Goal: Information Seeking & Learning: Check status

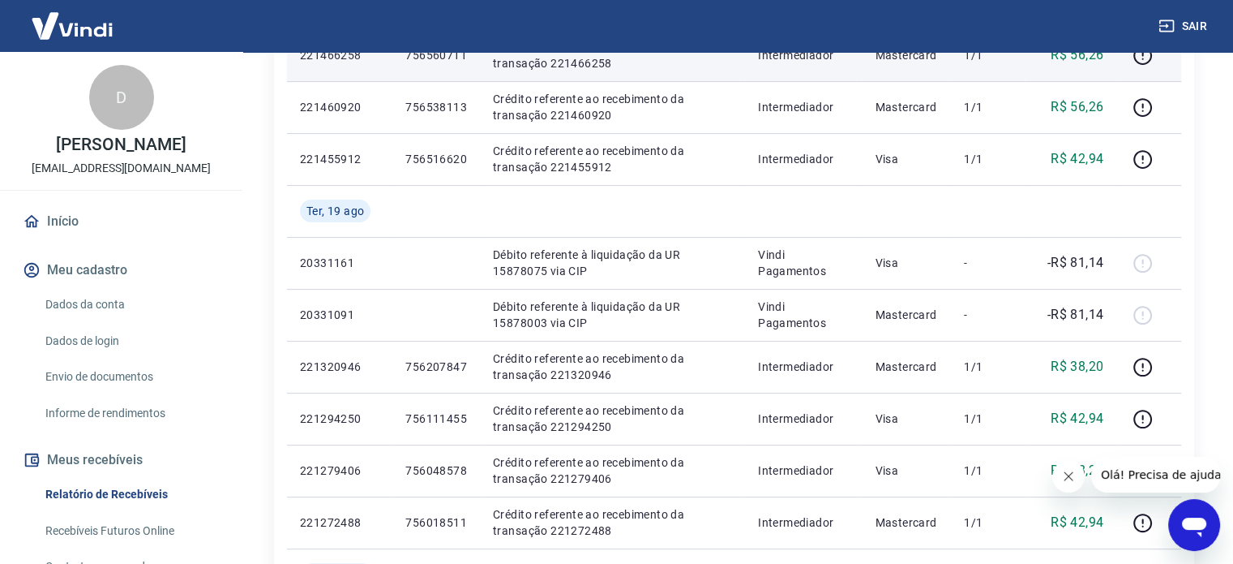
scroll to position [568, 0]
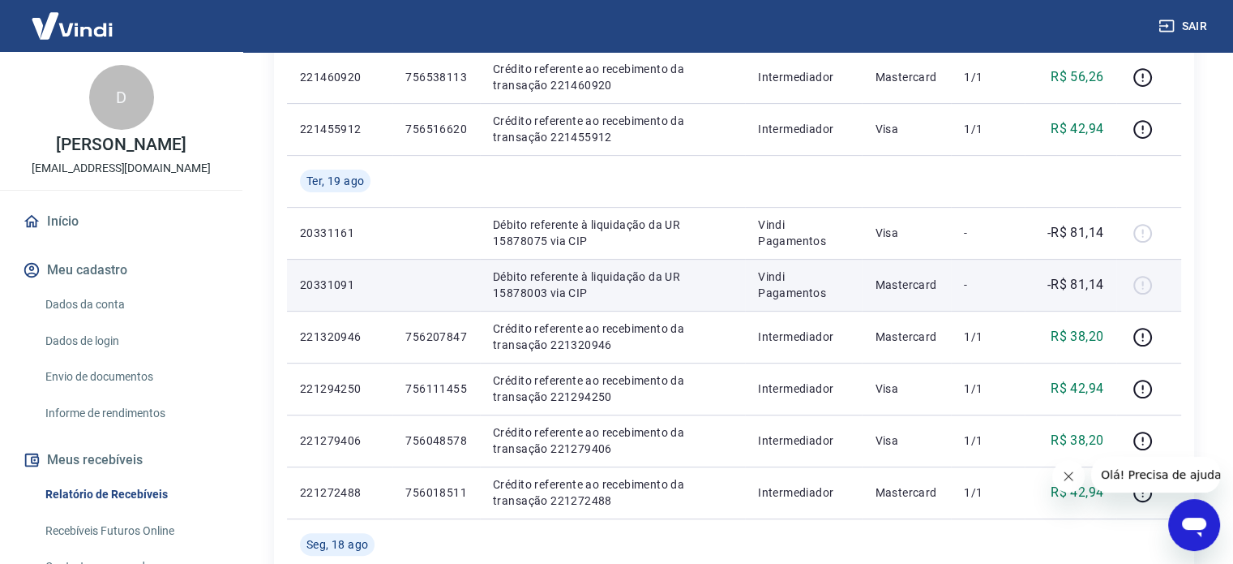
click at [597, 283] on p "Débito referente à liquidação da UR 15878003 via CIP" at bounding box center [612, 284] width 239 height 32
copy p "Débito referente à liquidação da UR 15878003 via CIP"
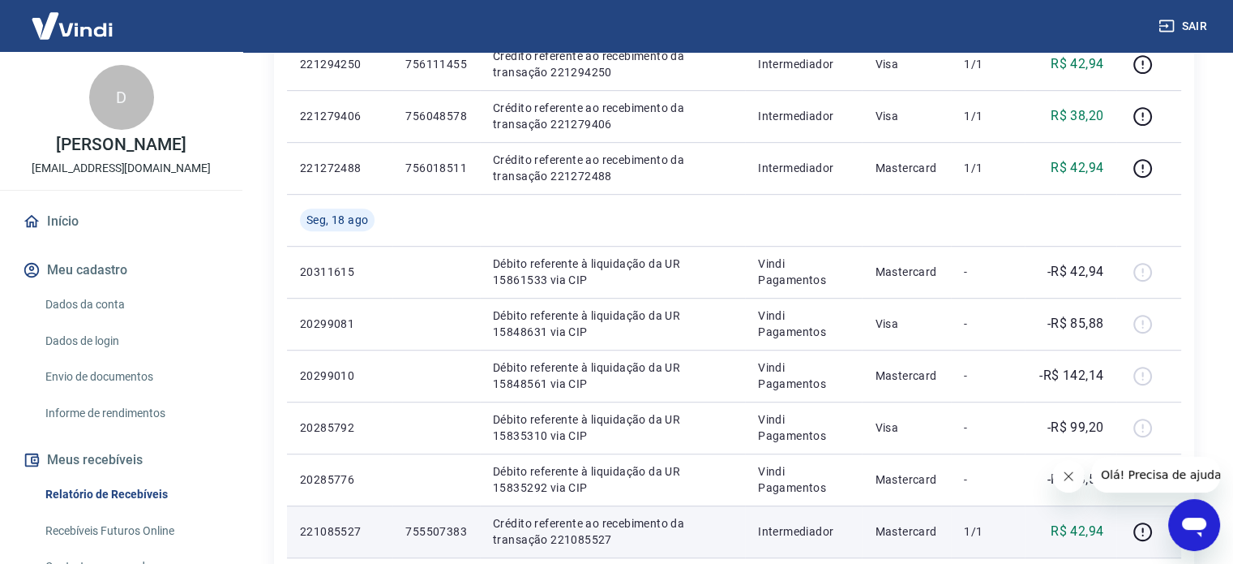
scroll to position [1135, 0]
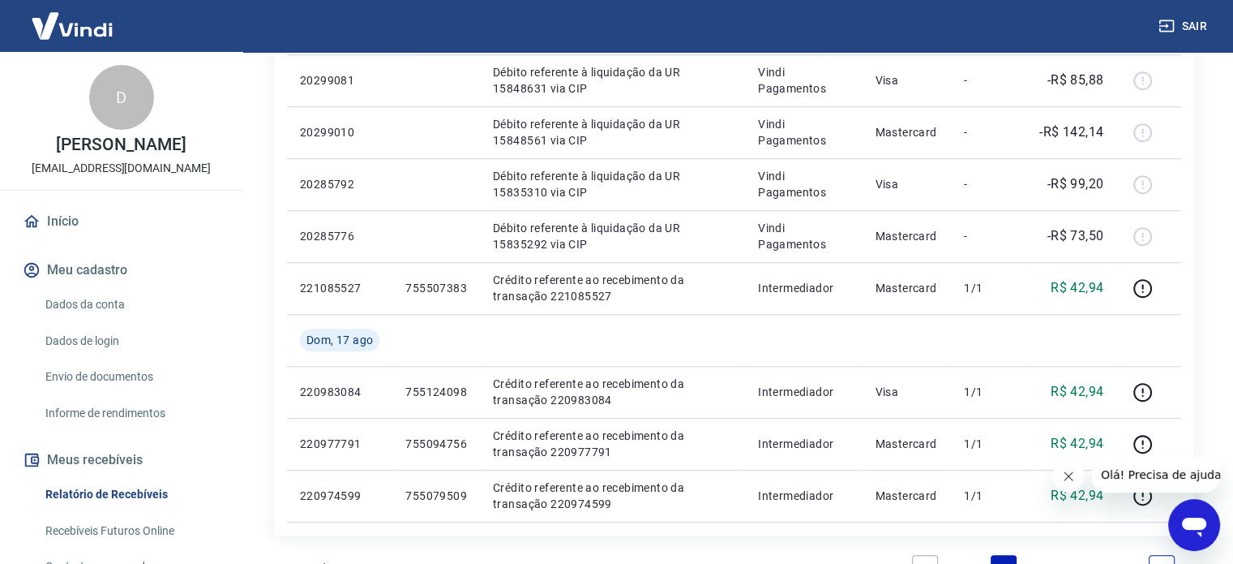
click at [146, 540] on link "Recebíveis Futuros Online" at bounding box center [131, 530] width 184 height 33
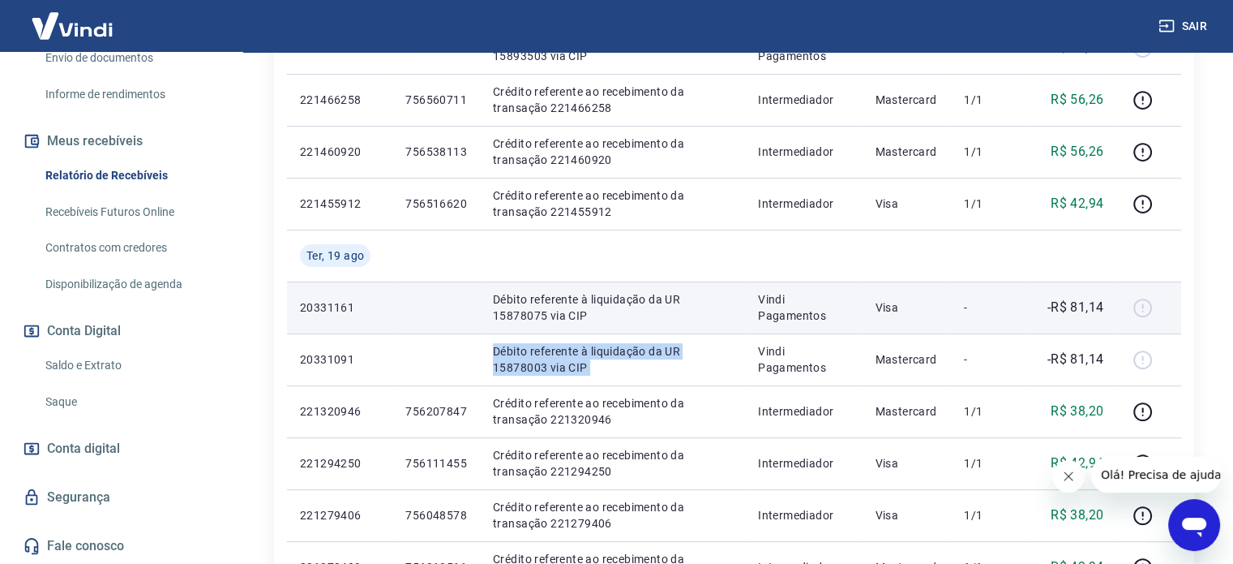
scroll to position [486, 0]
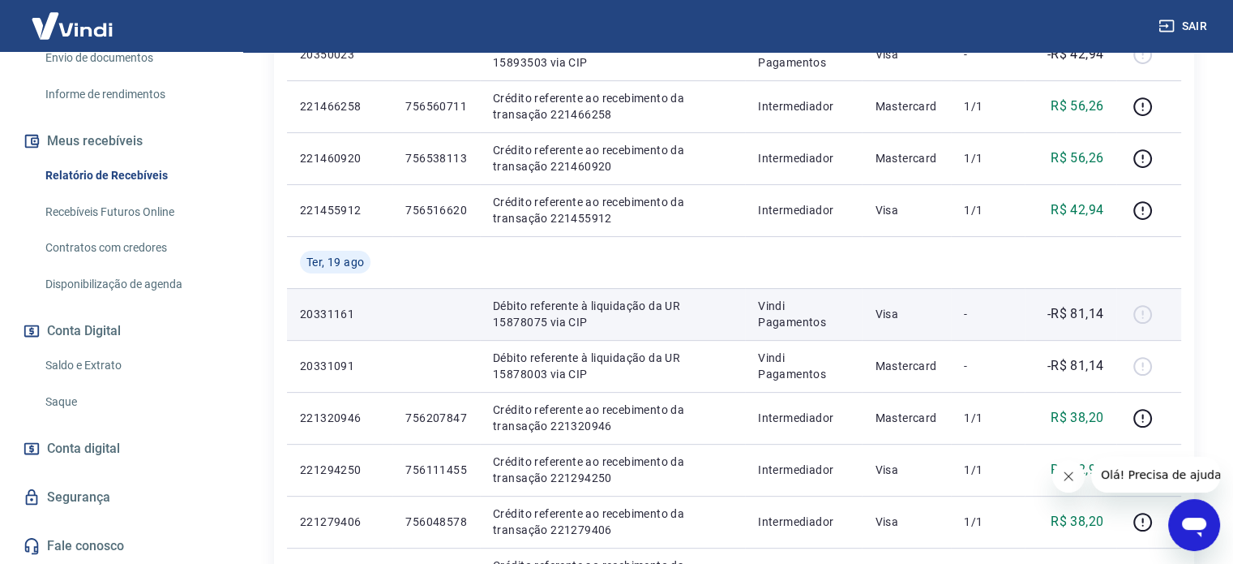
click at [633, 319] on p "Débito referente à liquidação da UR 15878075 via CIP" at bounding box center [612, 314] width 239 height 32
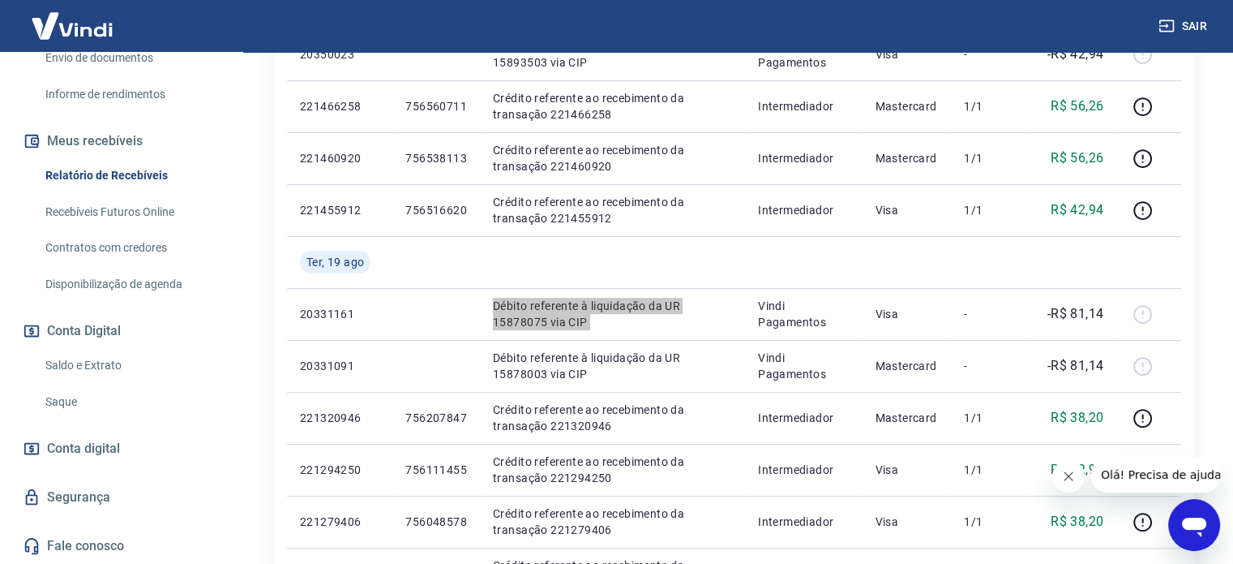
click at [1195, 522] on icon "Abrir janela de mensagens" at bounding box center [1194, 526] width 24 height 19
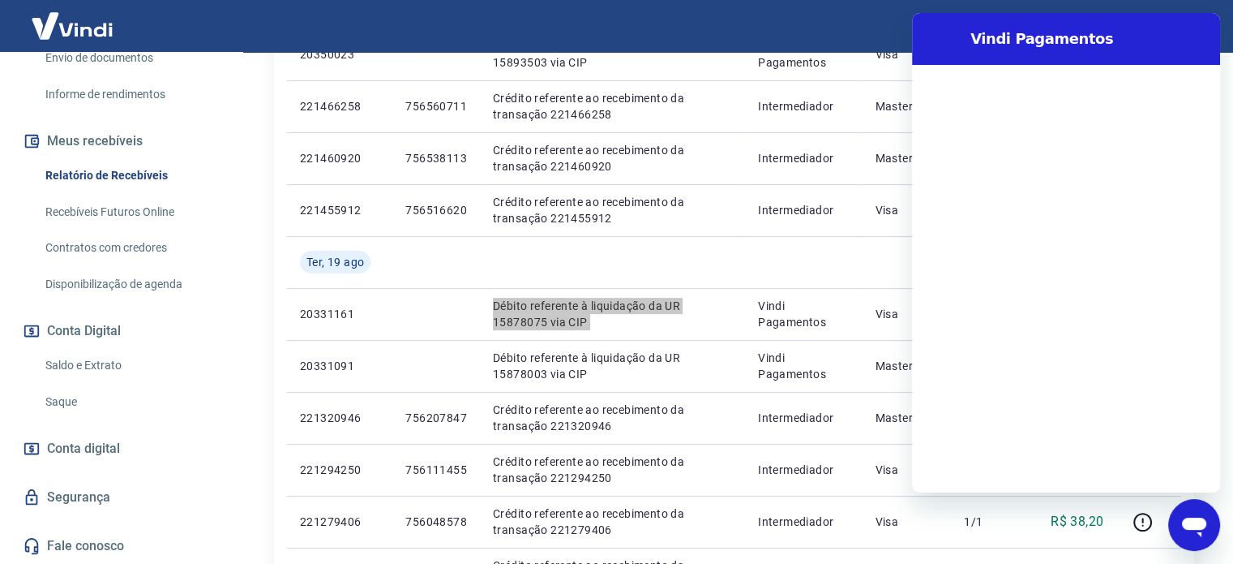
scroll to position [0, 0]
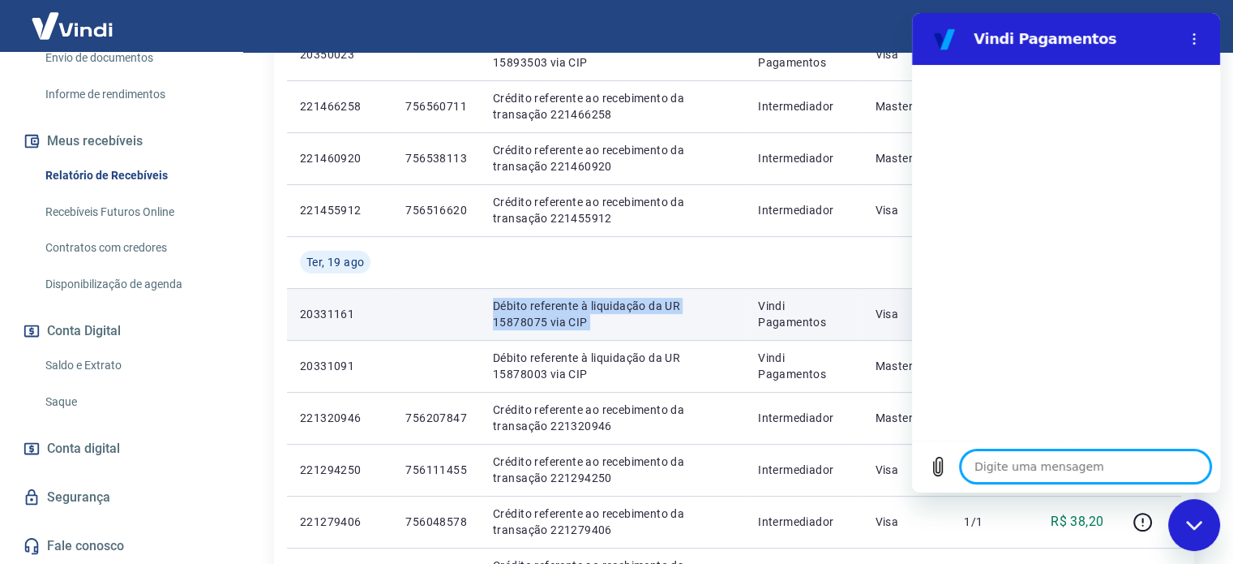
click at [581, 324] on p "Débito referente à liquidação da UR 15878075 via CIP" at bounding box center [612, 314] width 239 height 32
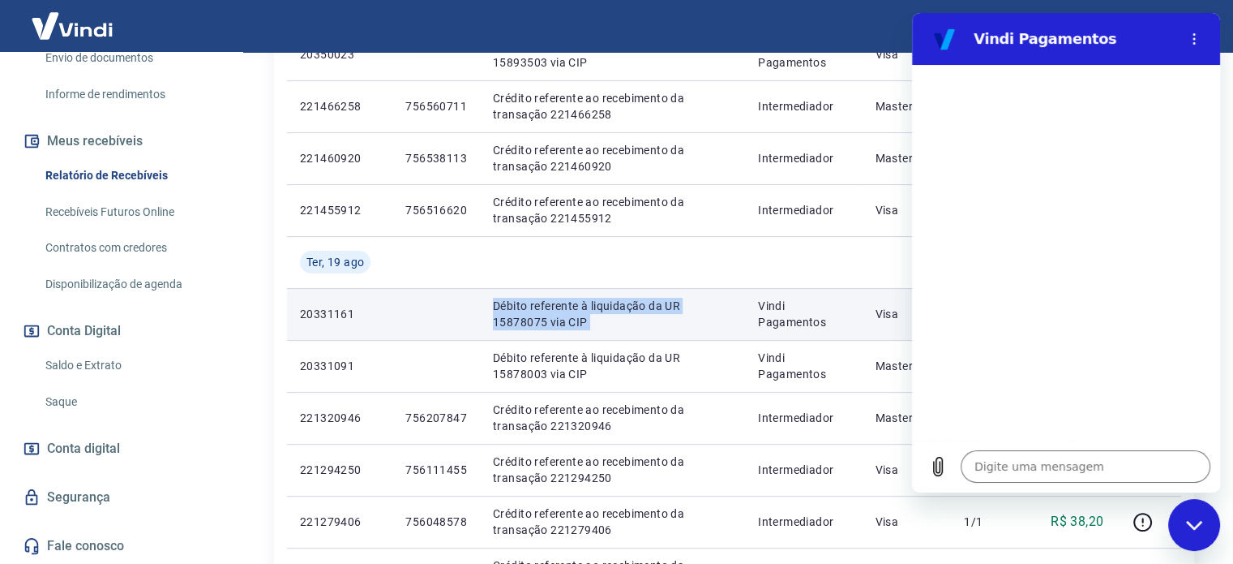
click at [581, 324] on p "Débito referente à liquidação da UR 15878075 via CIP" at bounding box center [612, 314] width 239 height 32
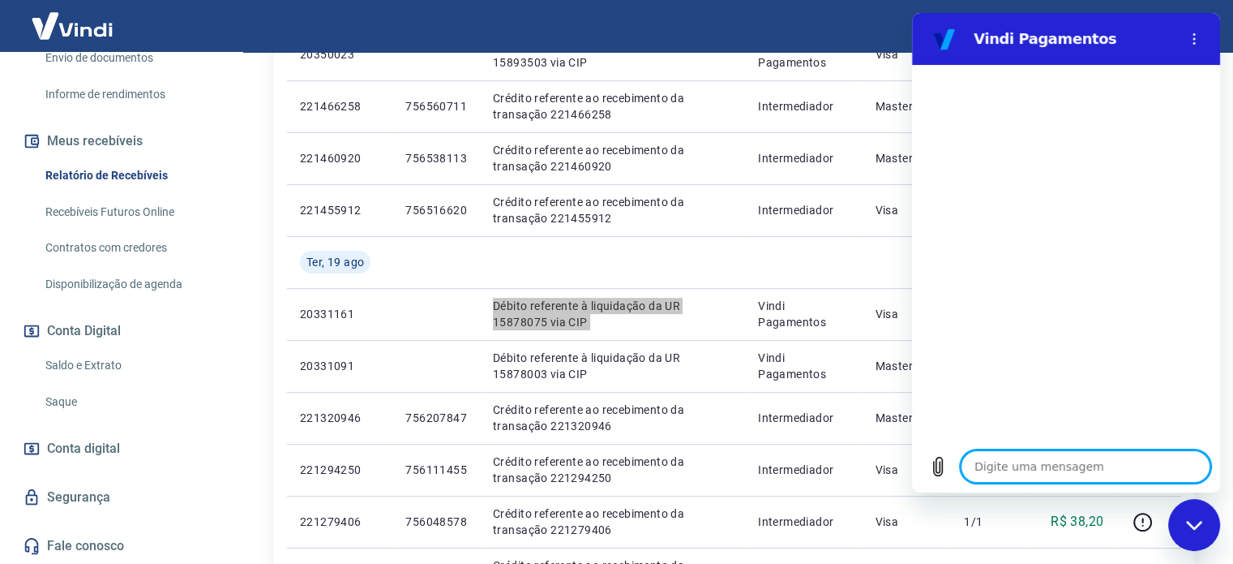
click at [1009, 470] on textarea at bounding box center [1086, 466] width 250 height 32
type textarea "A"
type textarea "x"
type textarea "F"
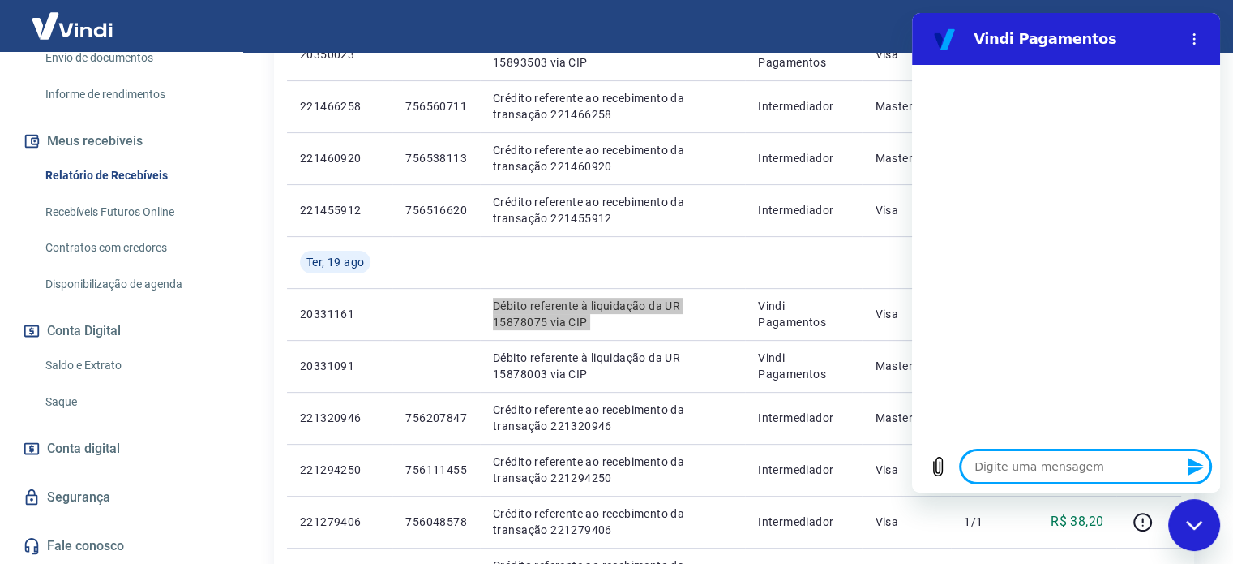
type textarea "x"
type textarea "Ff"
type textarea "x"
type textarea "F"
type textarea "x"
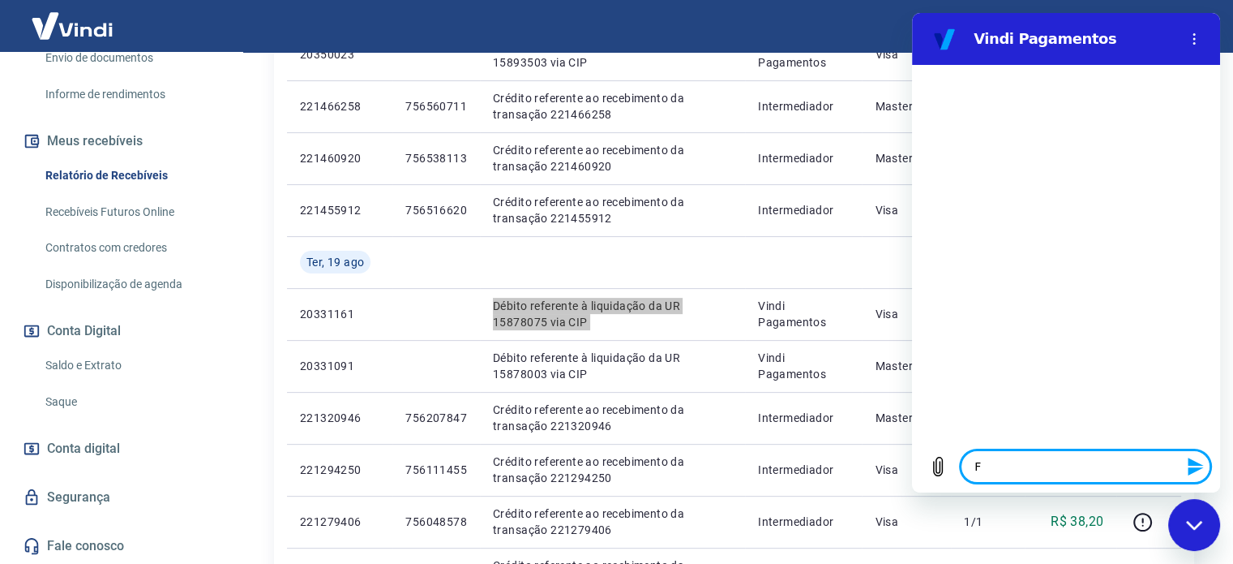
type textarea "FA"
type textarea "x"
type textarea "FAL"
type textarea "x"
type textarea "FALA"
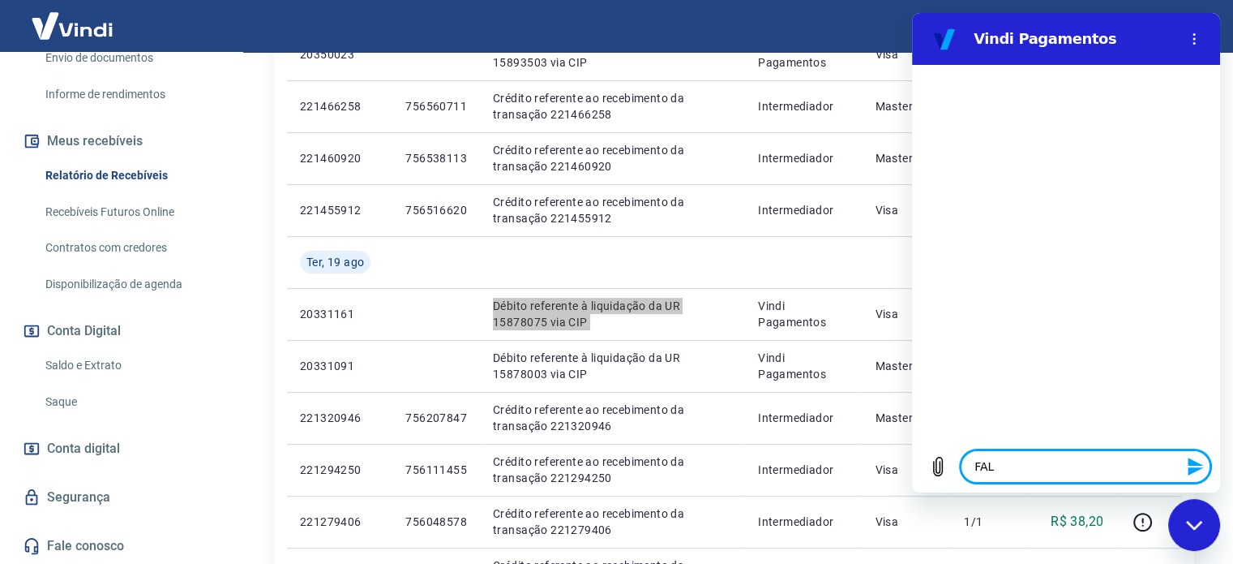
type textarea "x"
type textarea "FALAR"
type textarea "x"
type textarea "FALA"
type textarea "x"
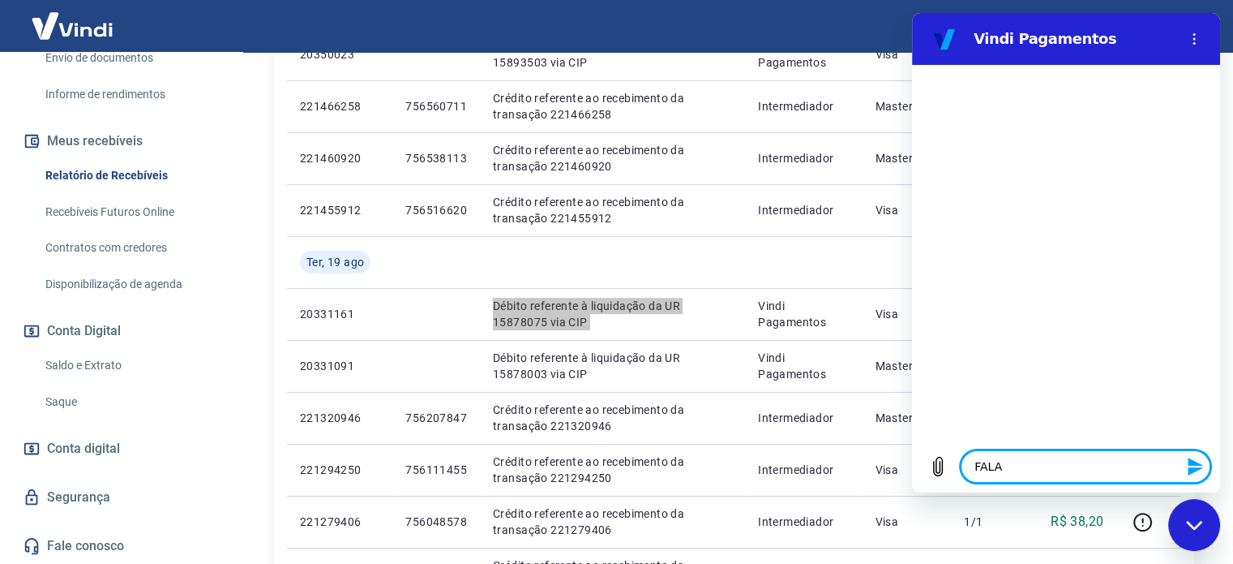
type textarea "FAL"
type textarea "x"
type textarea "FA"
type textarea "x"
type textarea "F"
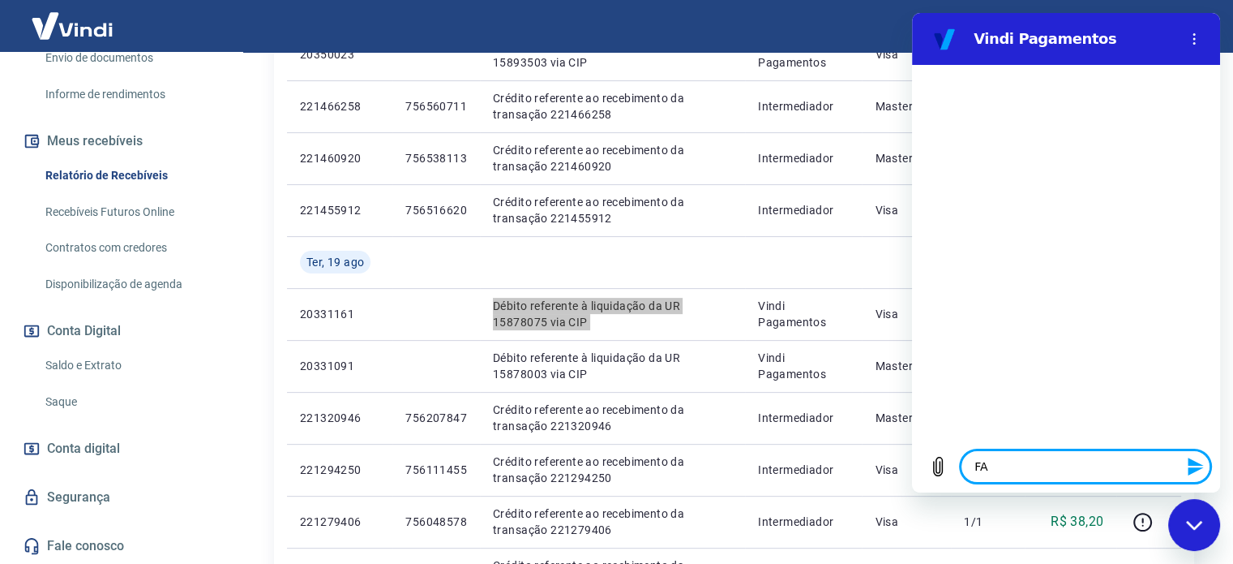
type textarea "x"
type textarea "Fa"
type textarea "x"
type textarea "Fal"
type textarea "x"
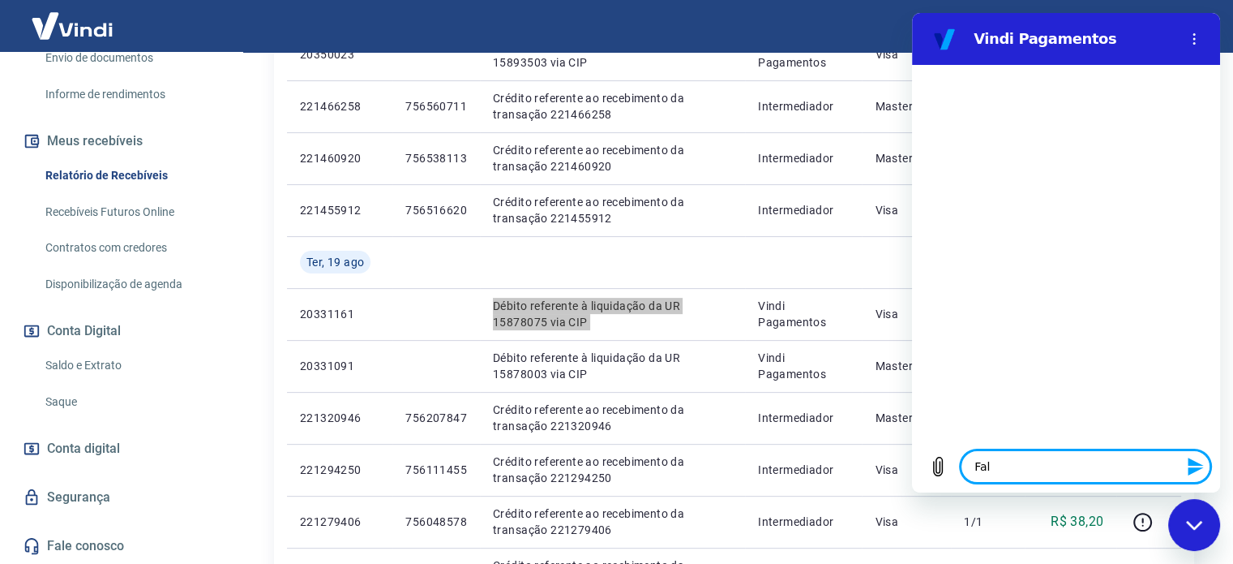
type textarea "Fala"
type textarea "x"
type textarea "Falar"
type textarea "x"
type textarea "Falar"
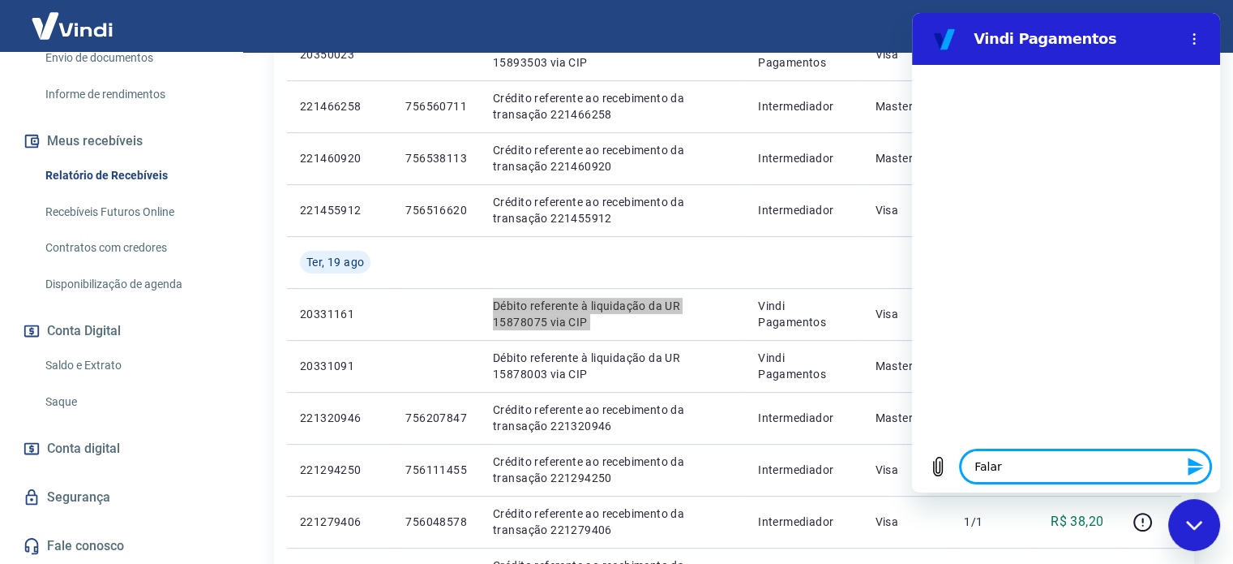
type textarea "x"
type textarea "Falar c"
type textarea "x"
type textarea "Falar co"
type textarea "x"
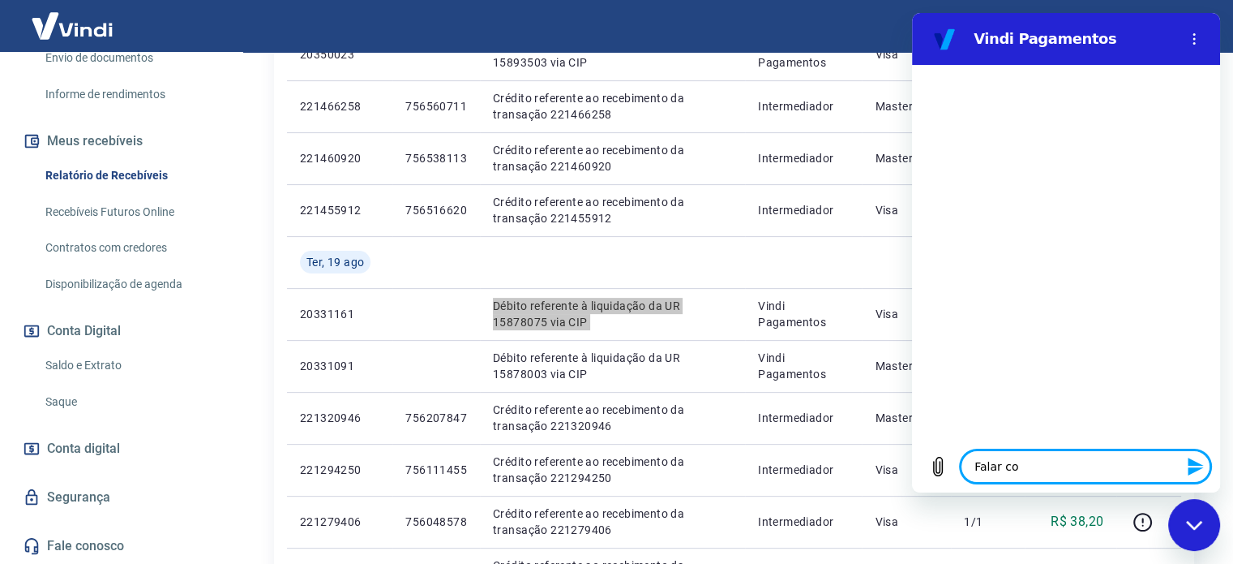
type textarea "Falar com"
type textarea "x"
type textarea "Falar com"
type textarea "x"
type textarea "Falar com a"
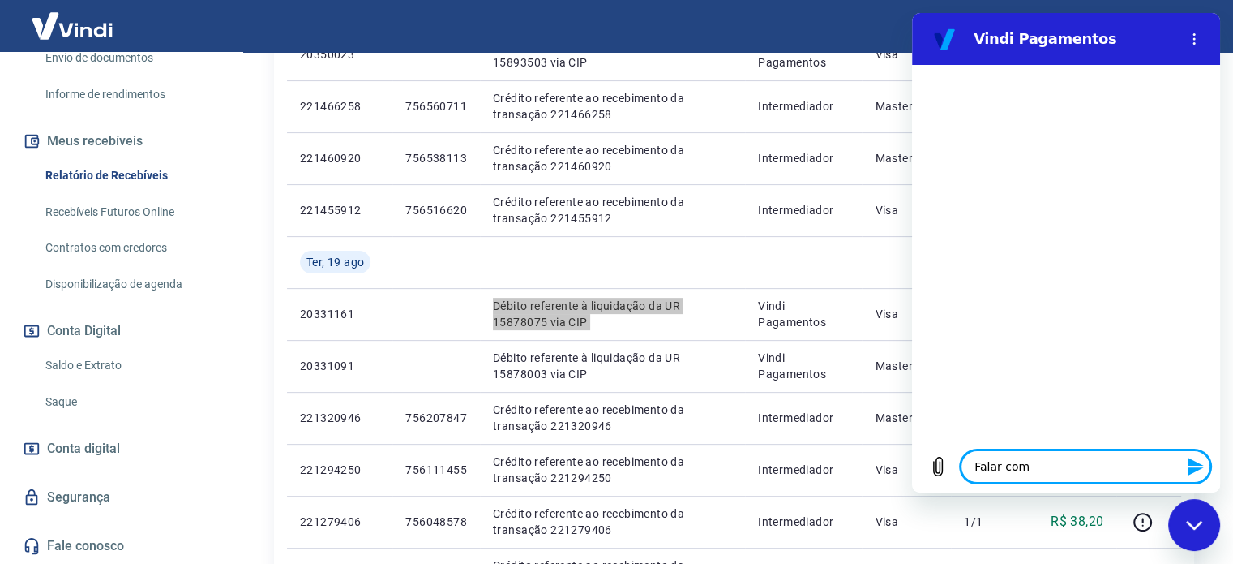
type textarea "x"
type textarea "Falar com at"
type textarea "x"
type textarea "Falar com ate"
type textarea "x"
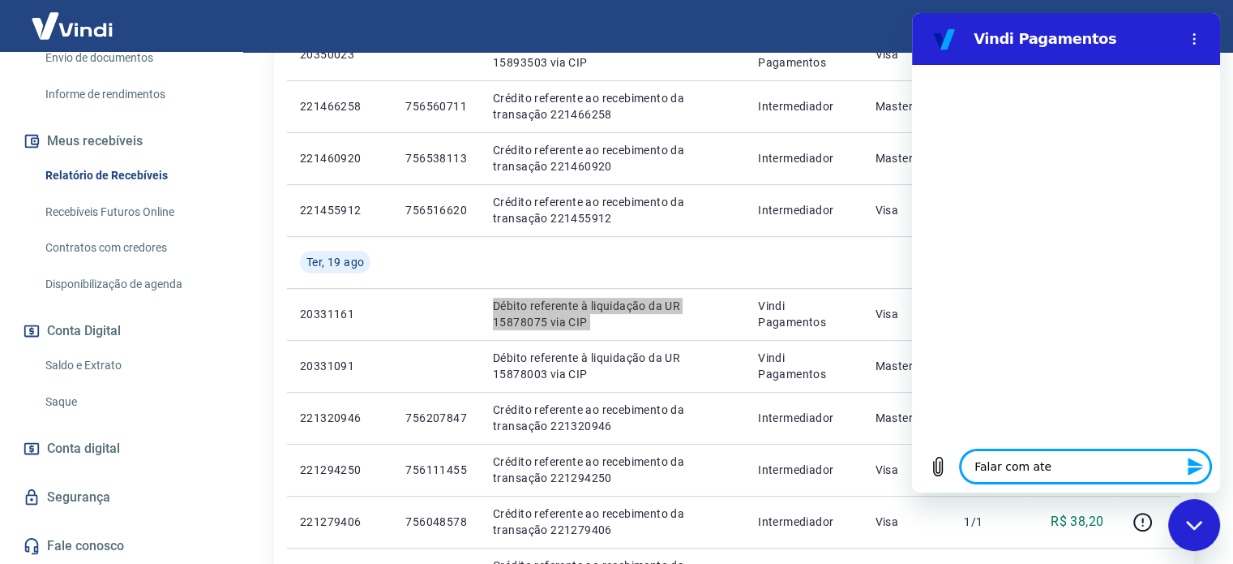
type textarea "Falar com [GEOGRAPHIC_DATA]"
type textarea "x"
type textarea "Falar com atend"
type textarea "x"
type textarea "Falar com atende"
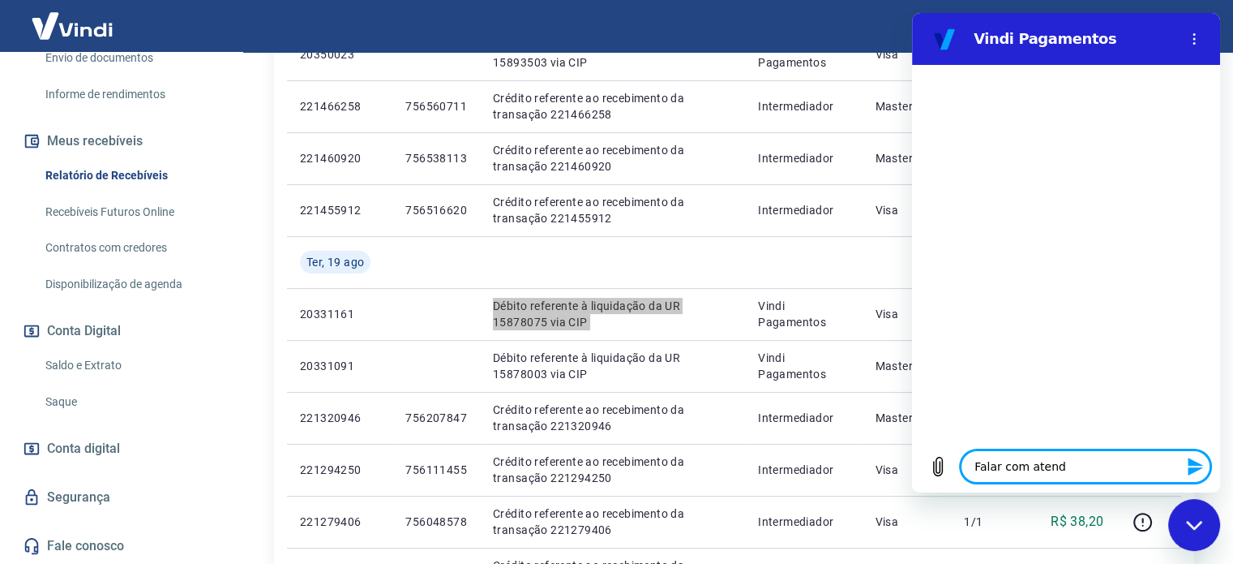
type textarea "x"
type textarea "Falar com atenden"
type textarea "x"
type textarea "Falar com atendent"
type textarea "x"
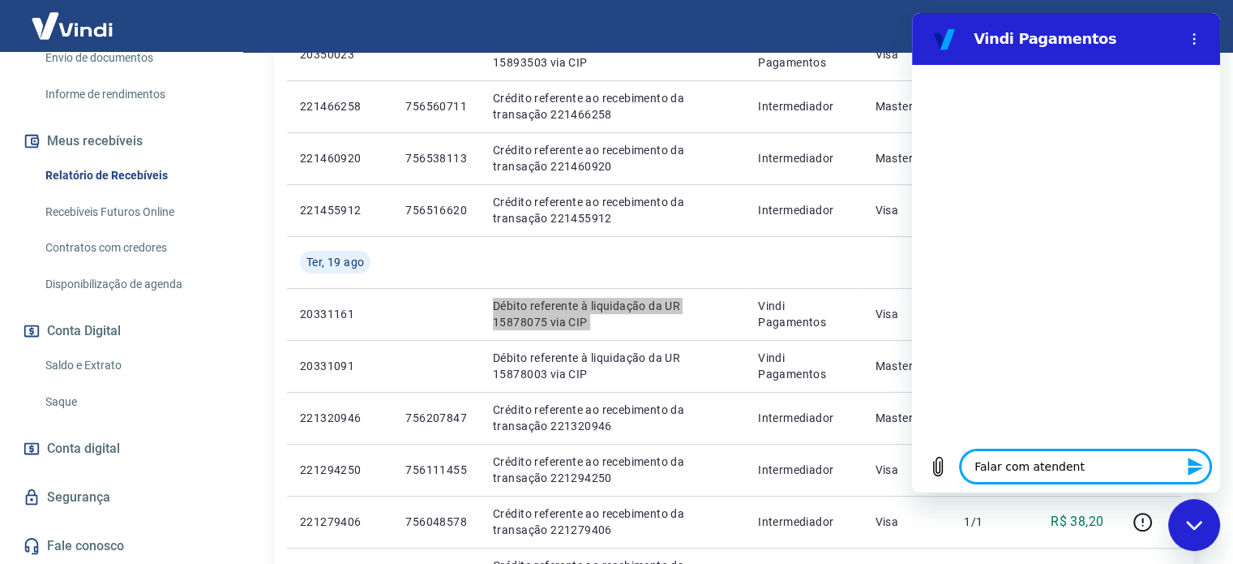
type textarea "Falar com atendente"
type textarea "x"
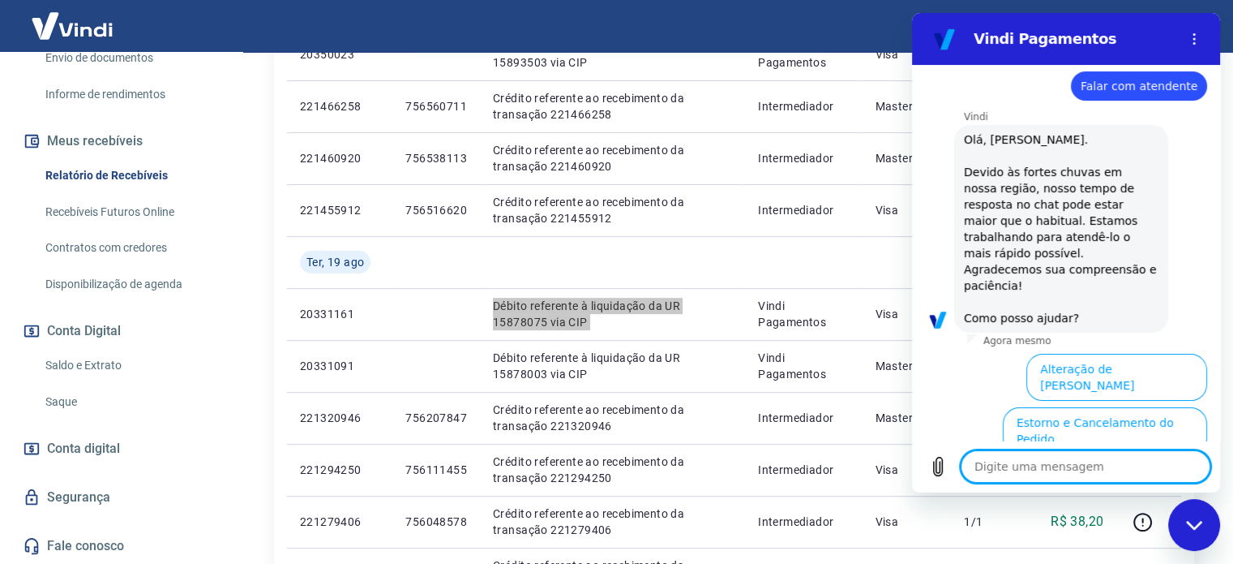
scroll to position [26, 0]
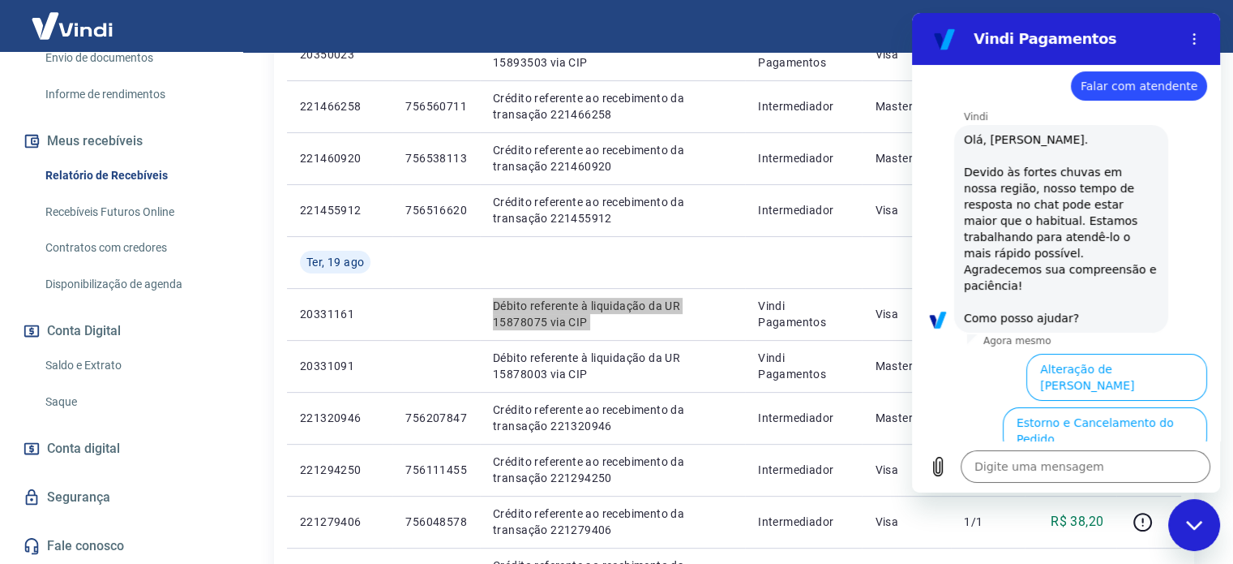
drag, startPoint x: 1030, startPoint y: 158, endPoint x: 966, endPoint y: 143, distance: 65.9
click at [966, 143] on span "Olá, [PERSON_NAME]. Devido às fortes chuvas em nossa região, nosso tempo de res…" at bounding box center [1061, 228] width 195 height 195
click at [1009, 225] on span "Olá, [PERSON_NAME]. Devido às fortes chuvas em nossa região, nosso tempo de res…" at bounding box center [1061, 228] width 195 height 195
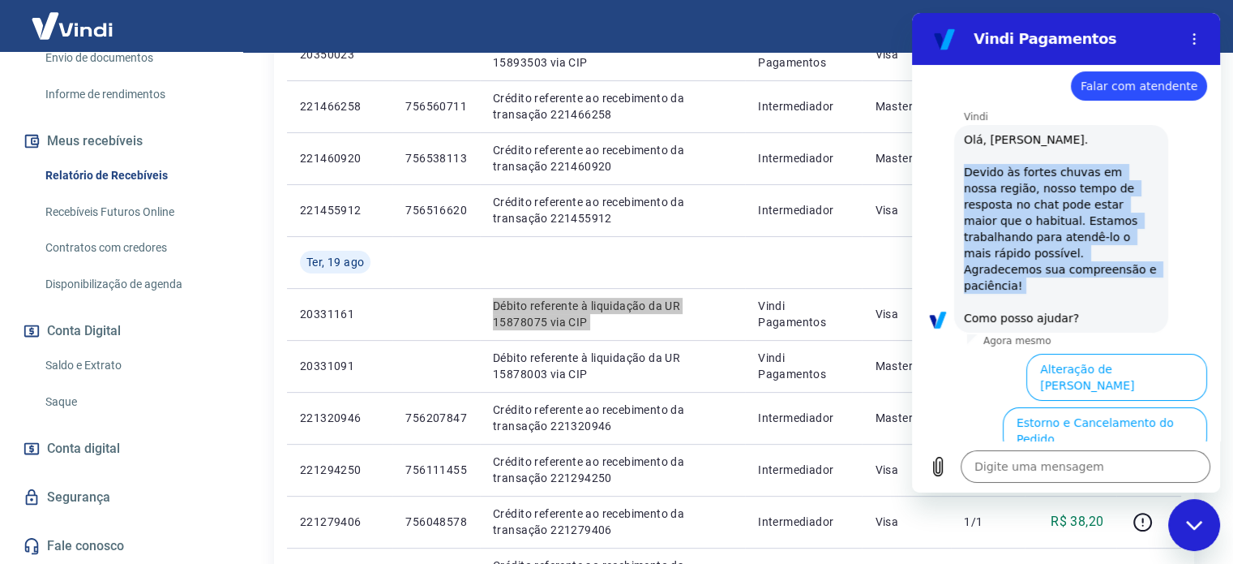
click at [1010, 225] on span "Olá, [PERSON_NAME]. Devido às fortes chuvas em nossa região, nosso tempo de res…" at bounding box center [1061, 228] width 195 height 195
click at [1043, 274] on span "Olá, [PERSON_NAME]. Devido às fortes chuvas em nossa região, nosso tempo de res…" at bounding box center [1061, 228] width 195 height 195
click at [1032, 295] on span "Olá, [PERSON_NAME]. Devido às fortes chuvas em nossa região, nosso tempo de res…" at bounding box center [1061, 228] width 195 height 195
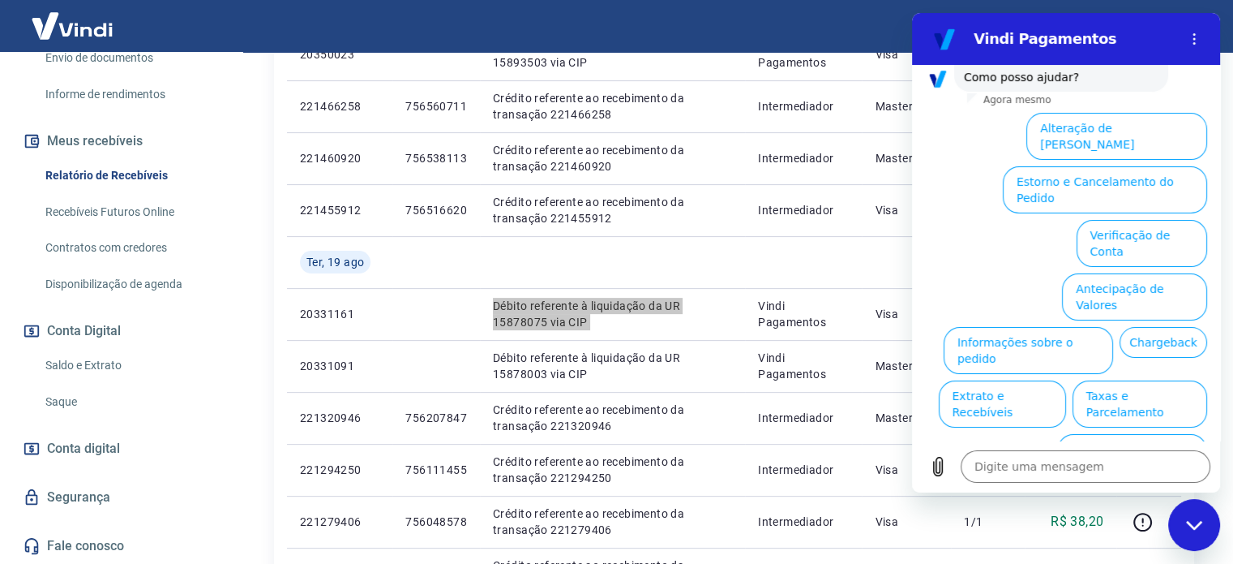
scroll to position [269, 0]
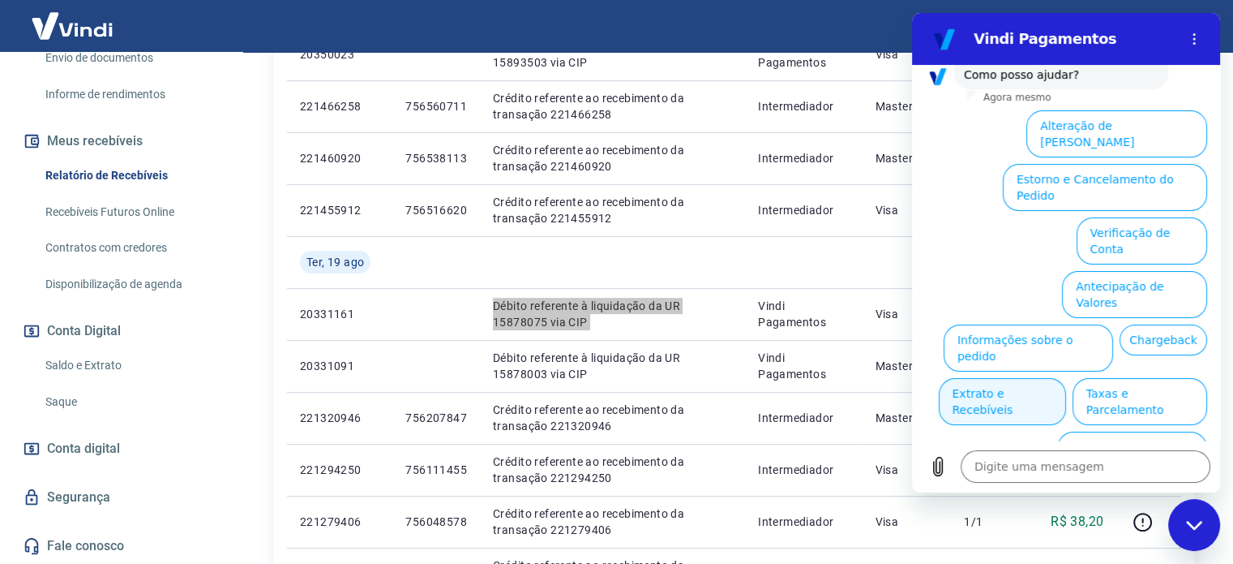
click at [1066, 378] on button "Extrato e Recebíveis" at bounding box center [1002, 401] width 127 height 47
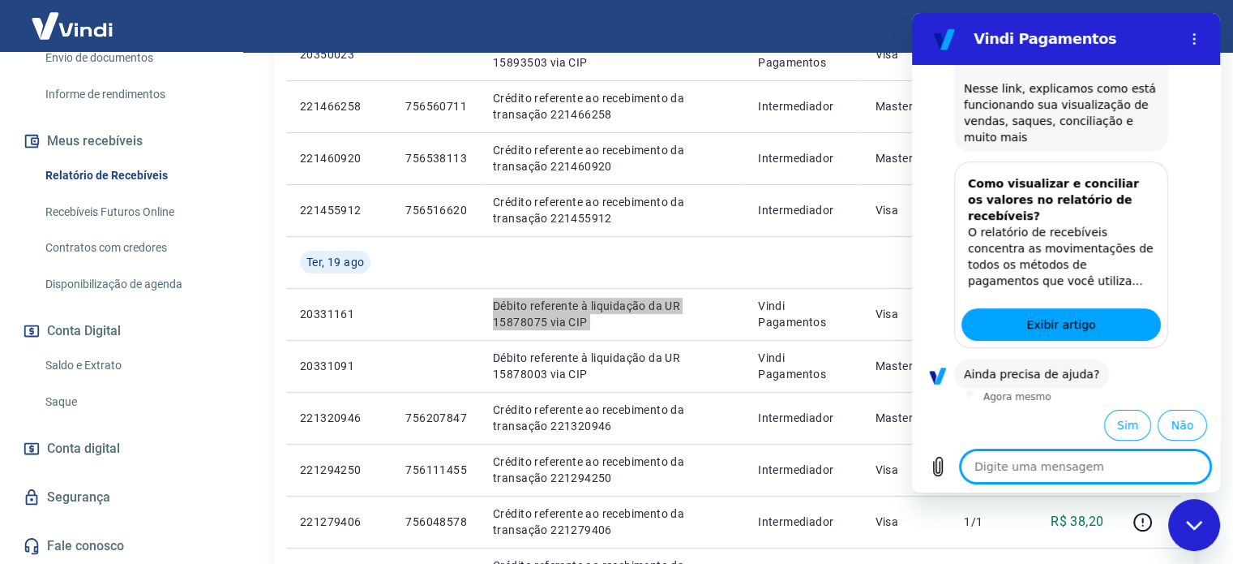
scroll to position [415, 0]
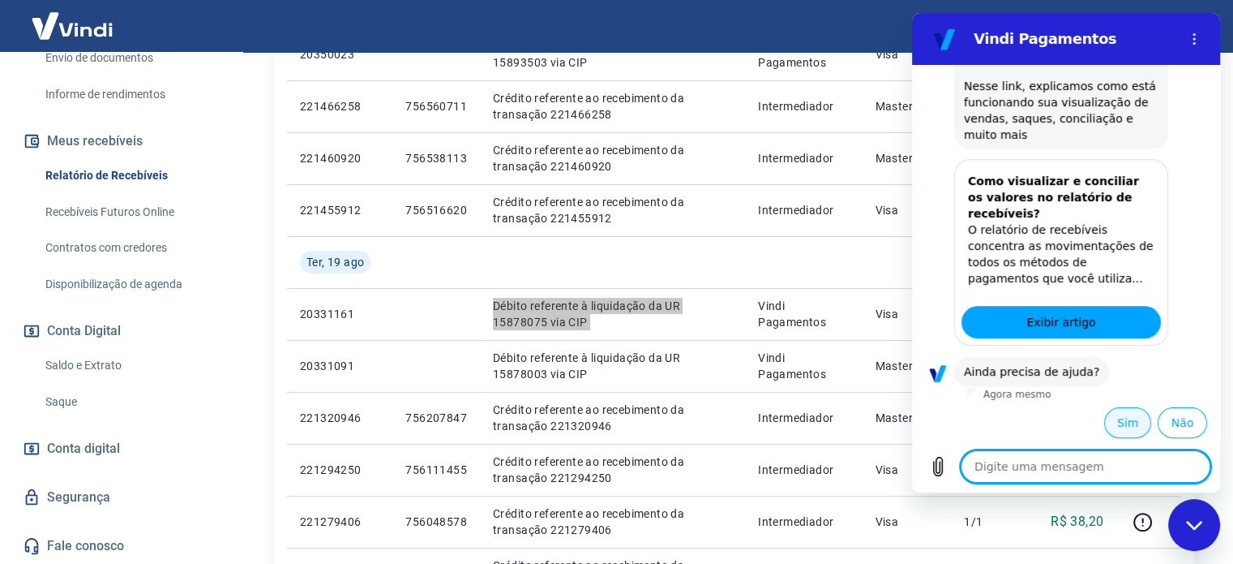
click at [1120, 427] on button "Sim" at bounding box center [1127, 422] width 47 height 31
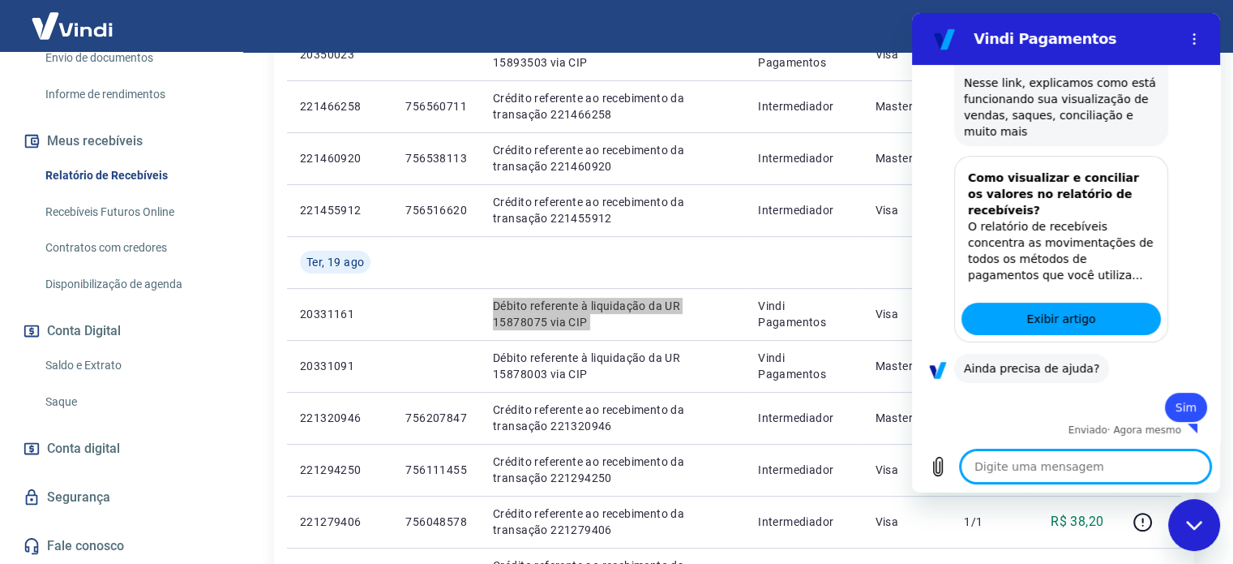
type textarea "x"
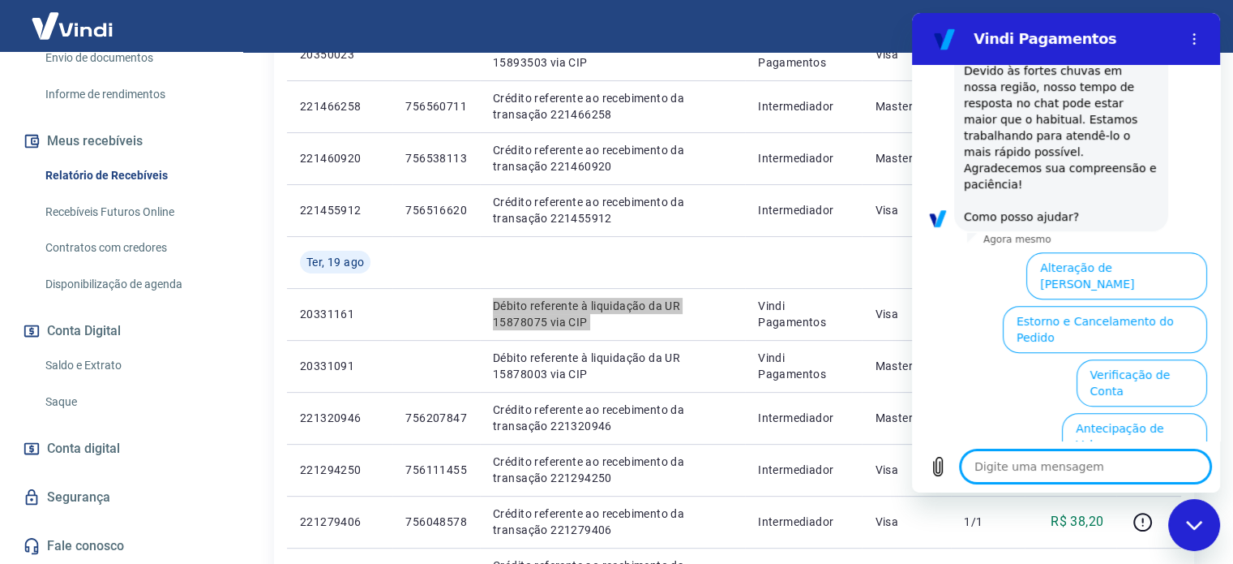
scroll to position [983, 0]
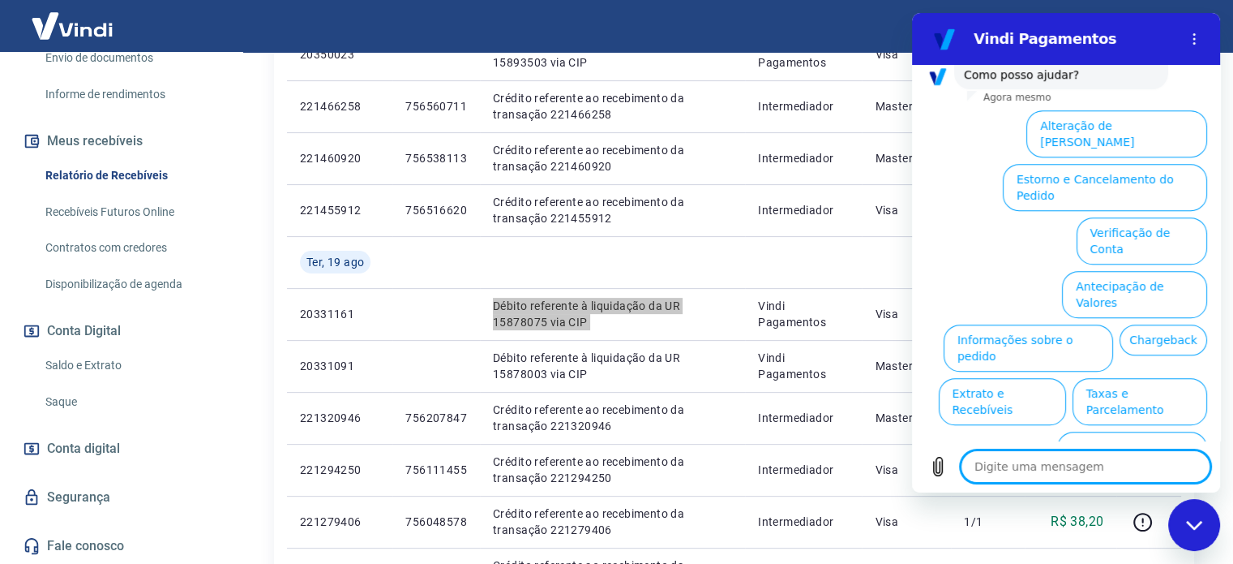
click at [1065, 463] on textarea at bounding box center [1086, 466] width 250 height 32
type textarea "F"
type textarea "x"
type textarea "Fa"
type textarea "x"
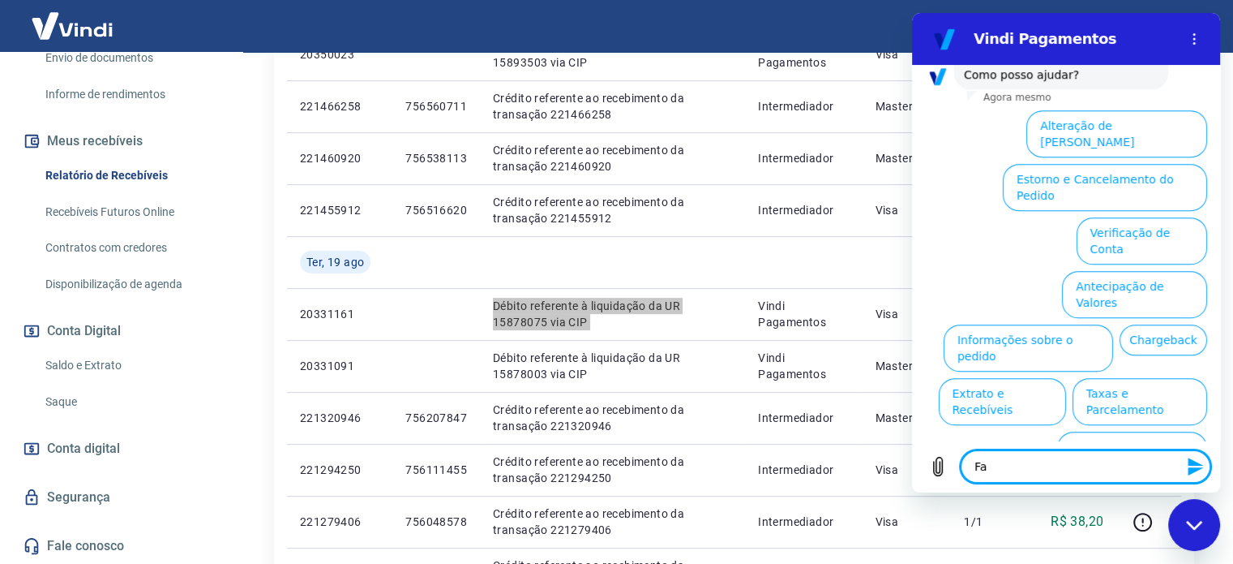
type textarea "Fal"
type textarea "x"
type textarea "Fala"
type textarea "x"
type textarea "Falar"
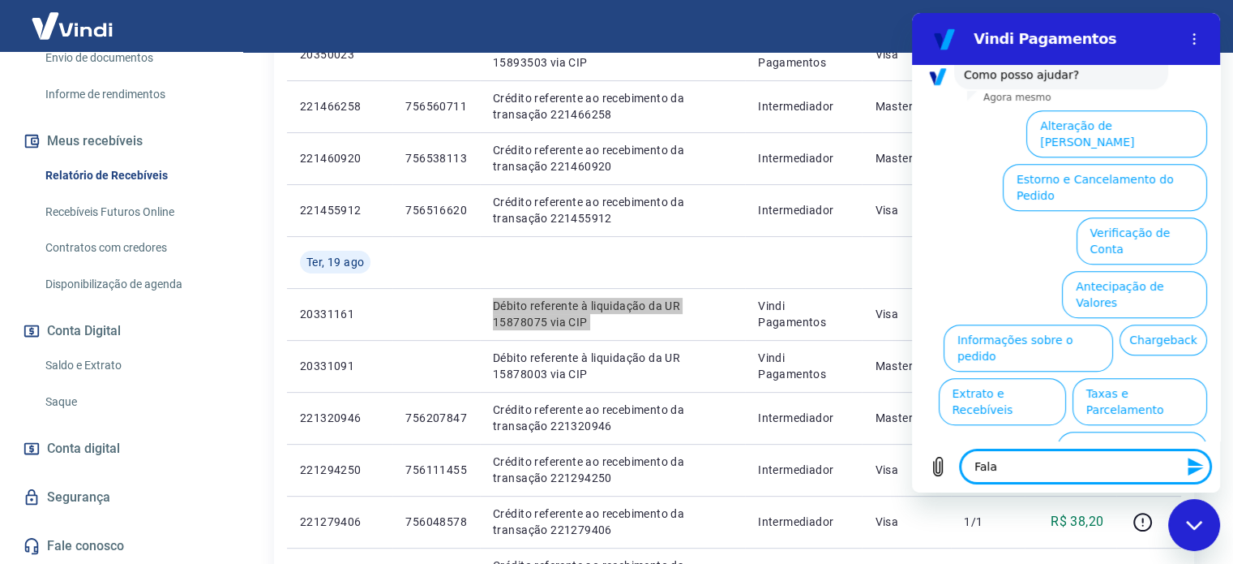
type textarea "x"
type textarea "Falar"
type textarea "x"
type textarea "Falar c"
type textarea "x"
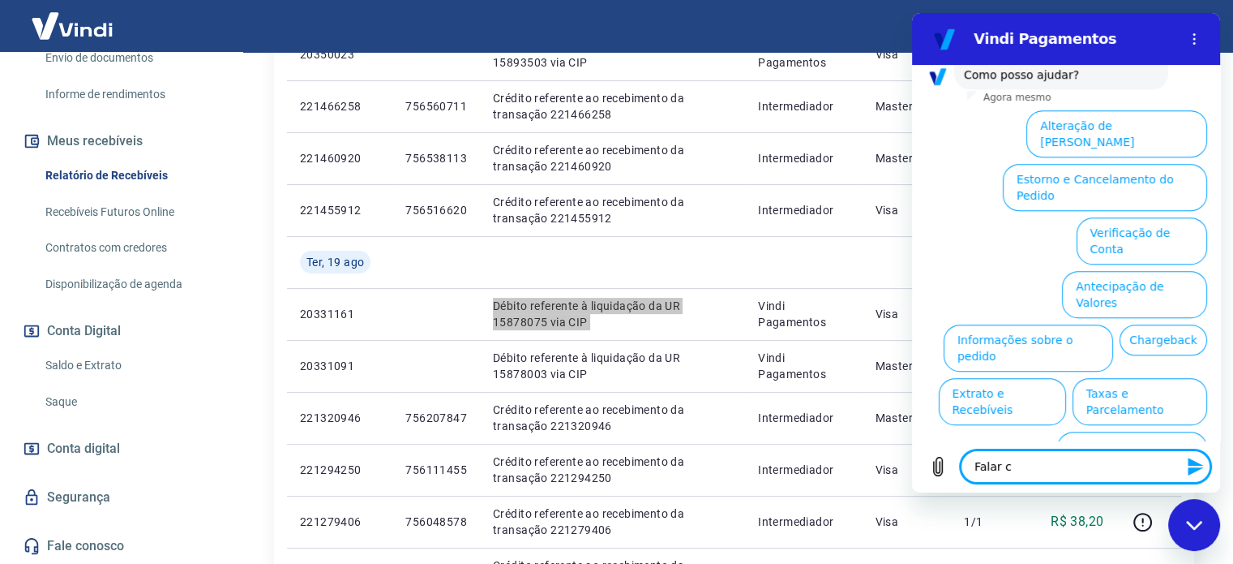
type textarea "Falar co"
type textarea "x"
type textarea "Falar com"
type textarea "x"
type textarea "Falar com"
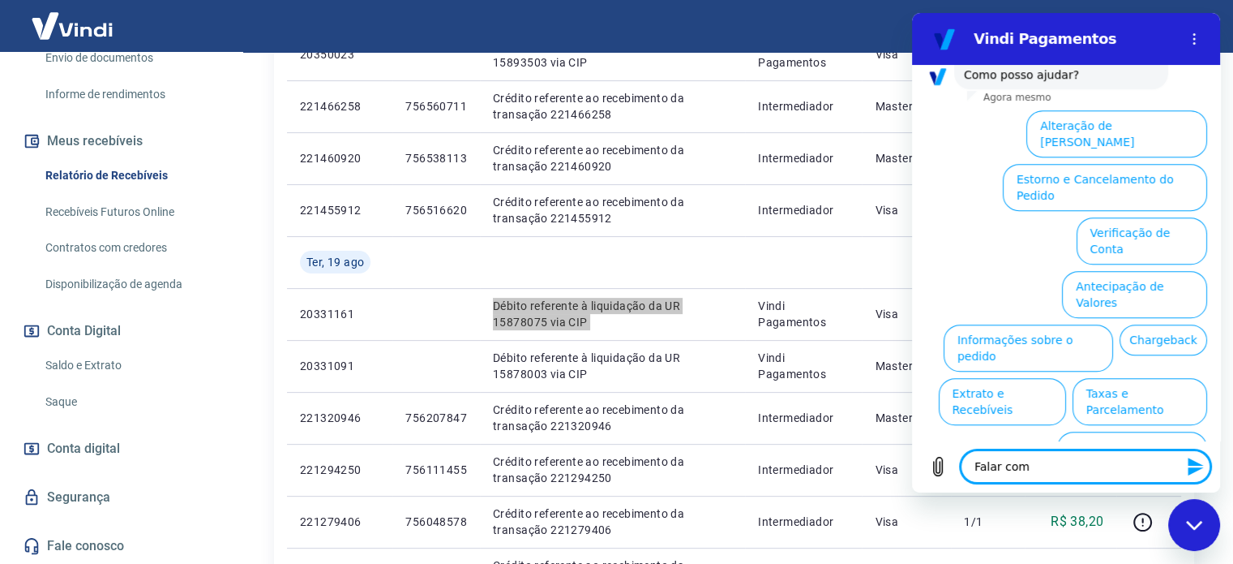
type textarea "x"
type textarea "Falar com a"
type textarea "x"
type textarea "Falar com at"
type textarea "x"
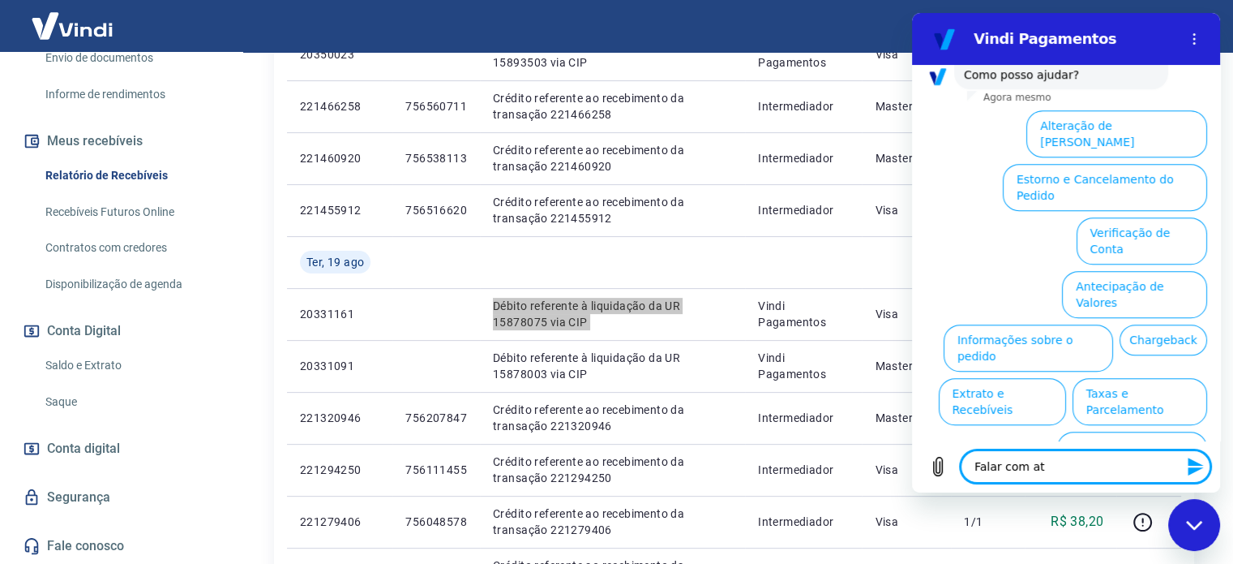
type textarea "Falar com ate"
type textarea "x"
type textarea "Falar com [GEOGRAPHIC_DATA]"
type textarea "x"
type textarea "Falar com atend"
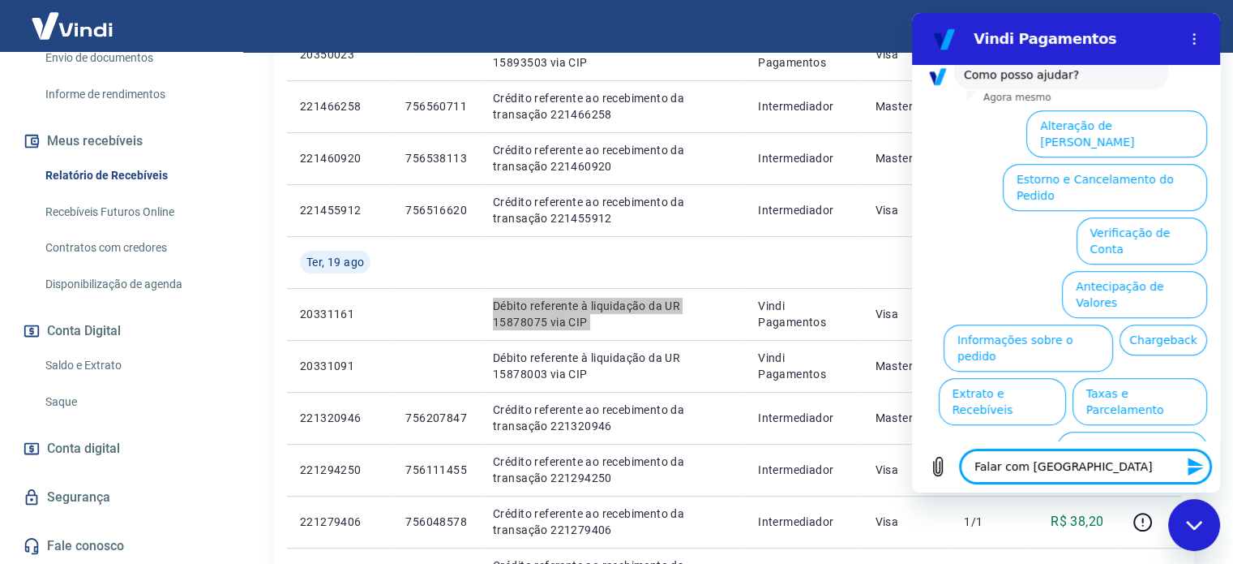
type textarea "x"
type textarea "Falar com atende"
type textarea "x"
type textarea "Falar com atenden"
type textarea "x"
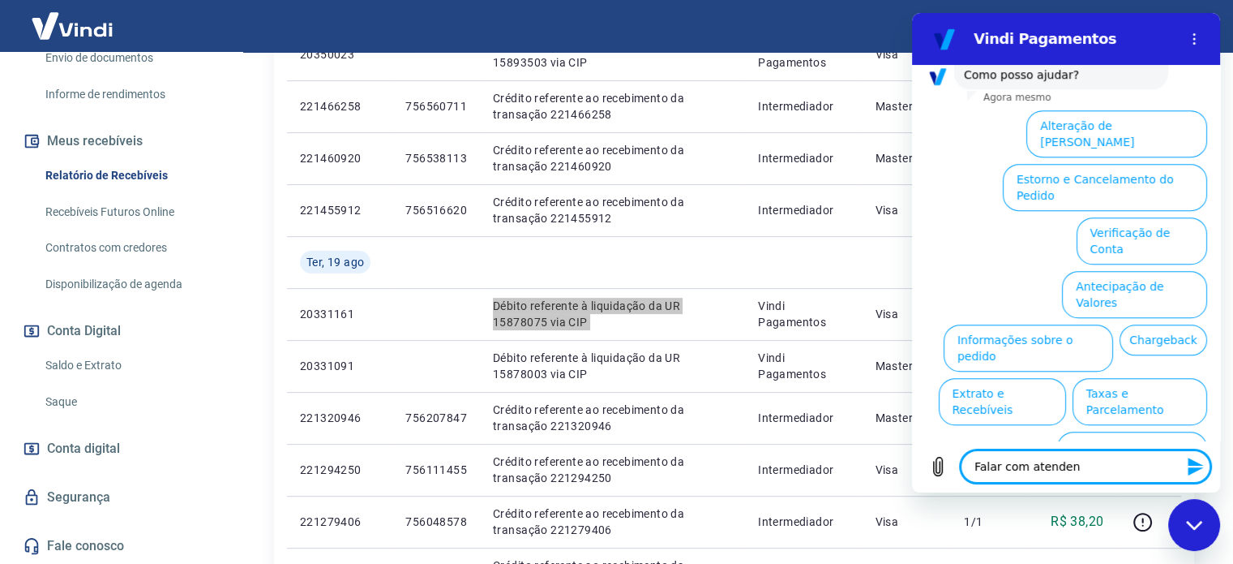
type textarea "Falar com atendent"
type textarea "x"
type textarea "Falar com atendente"
type textarea "x"
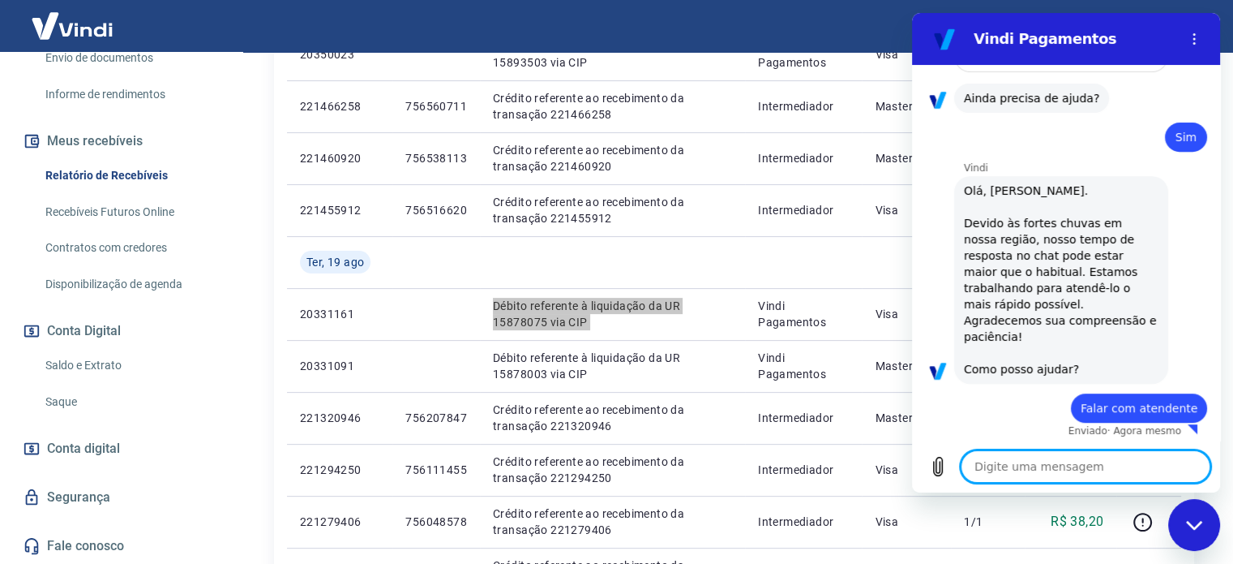
type textarea "x"
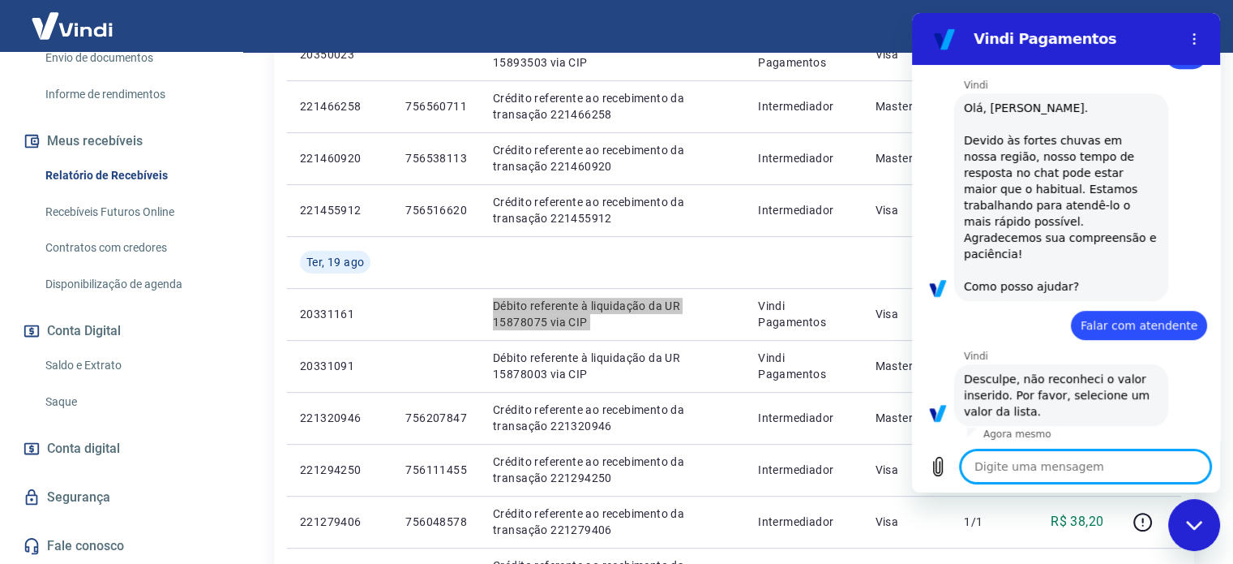
scroll to position [774, 0]
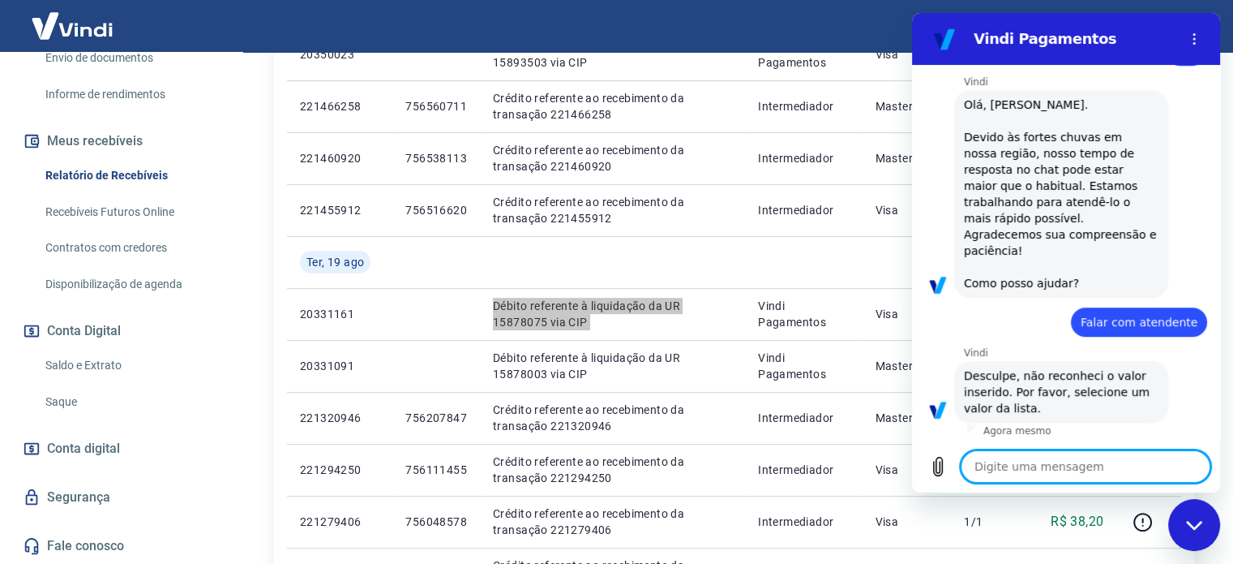
click at [1061, 376] on span "Desculpe, não reconheci o valor inserido. Por favor, selecione um valor da list…" at bounding box center [1061, 391] width 195 height 49
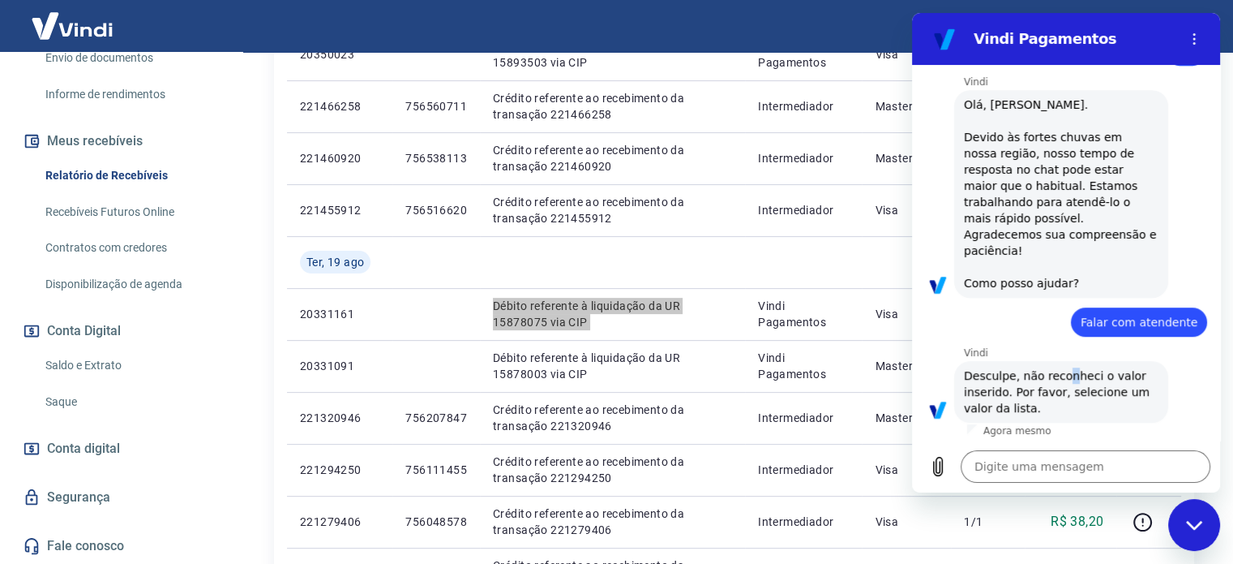
click at [1061, 376] on span "Desculpe, não reconheci o valor inserido. Por favor, selecione um valor da list…" at bounding box center [1061, 391] width 195 height 49
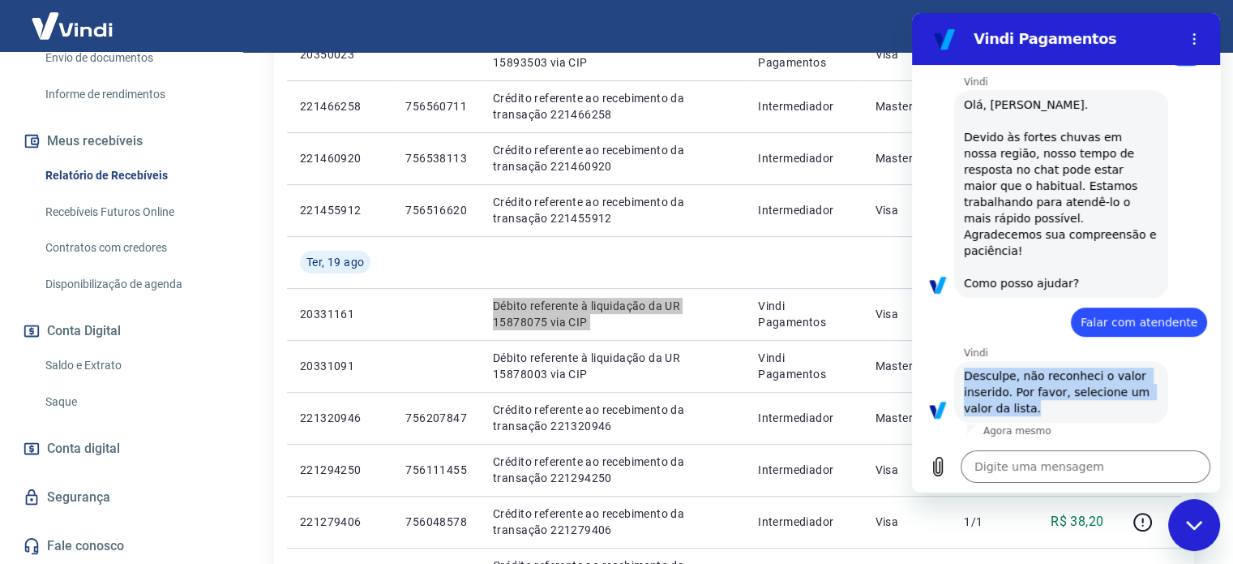
click at [1061, 376] on span "Desculpe, não reconheci o valor inserido. Por favor, selecione um valor da list…" at bounding box center [1061, 391] width 195 height 49
click at [1066, 405] on span "Desculpe, não reconheci o valor inserido. Por favor, selecione um valor da list…" at bounding box center [1061, 391] width 195 height 49
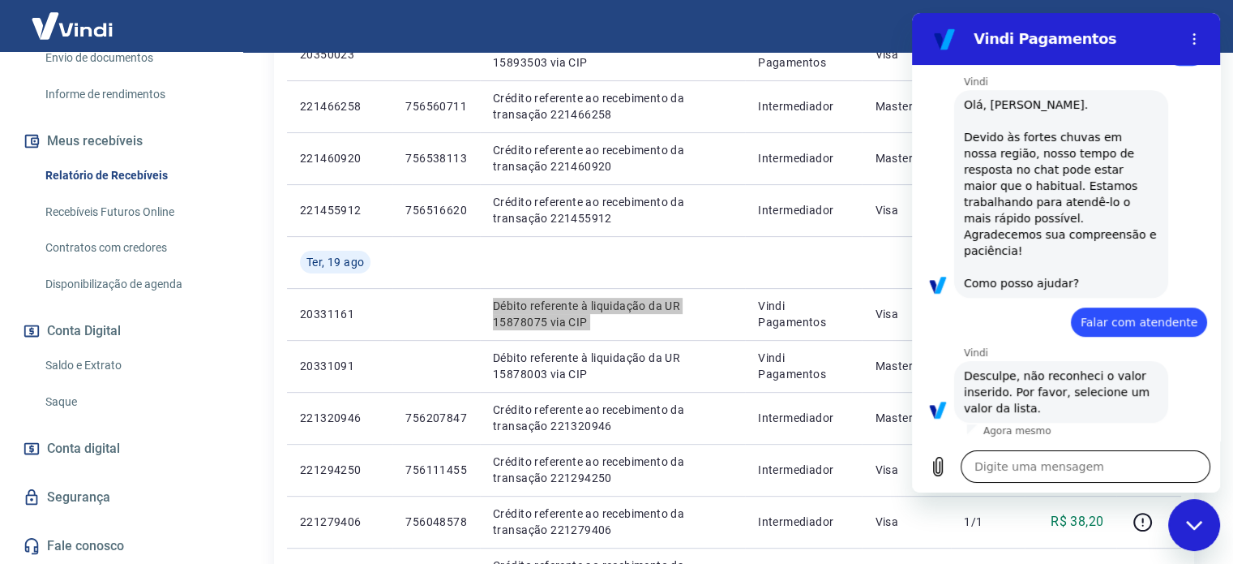
click at [1035, 473] on textarea at bounding box center [1086, 466] width 250 height 32
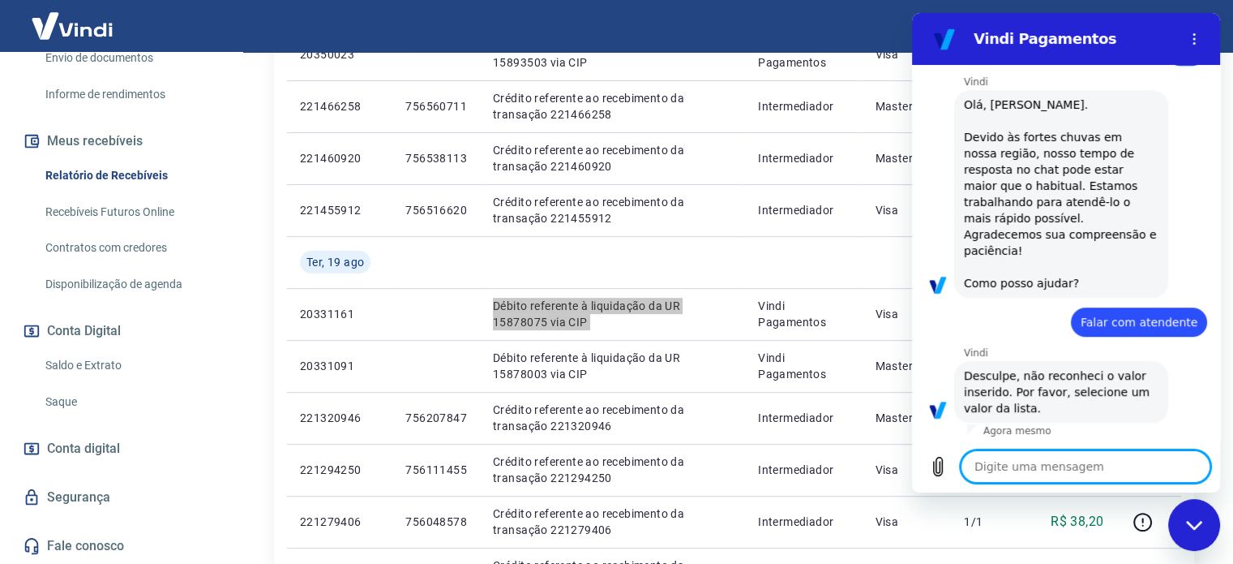
type textarea "F"
type textarea "x"
type textarea "Fa"
type textarea "x"
type textarea "Fal"
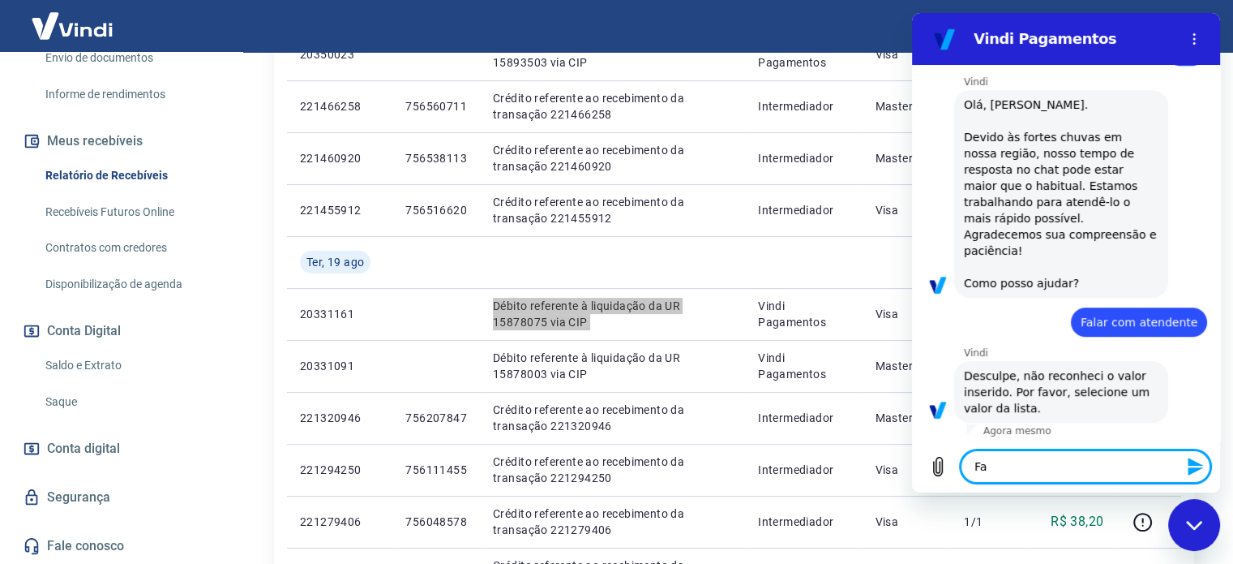
type textarea "x"
type textarea "Fa"
type textarea "x"
type textarea "Fal"
type textarea "x"
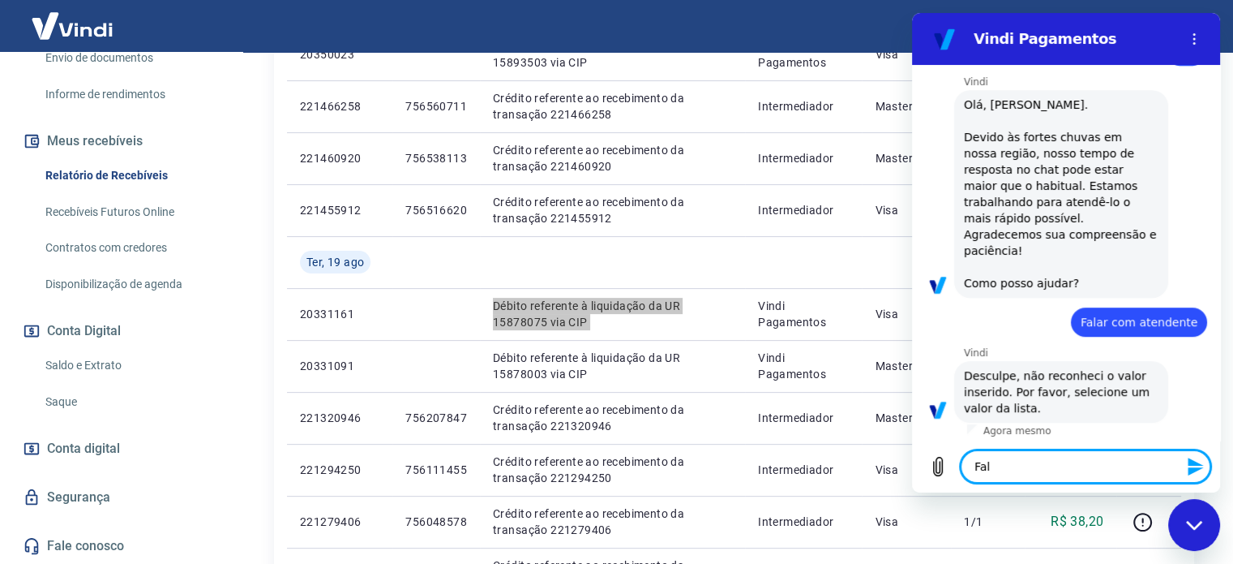
type textarea "Fala"
type textarea "x"
type textarea "Falar"
type textarea "x"
type textarea "Falar"
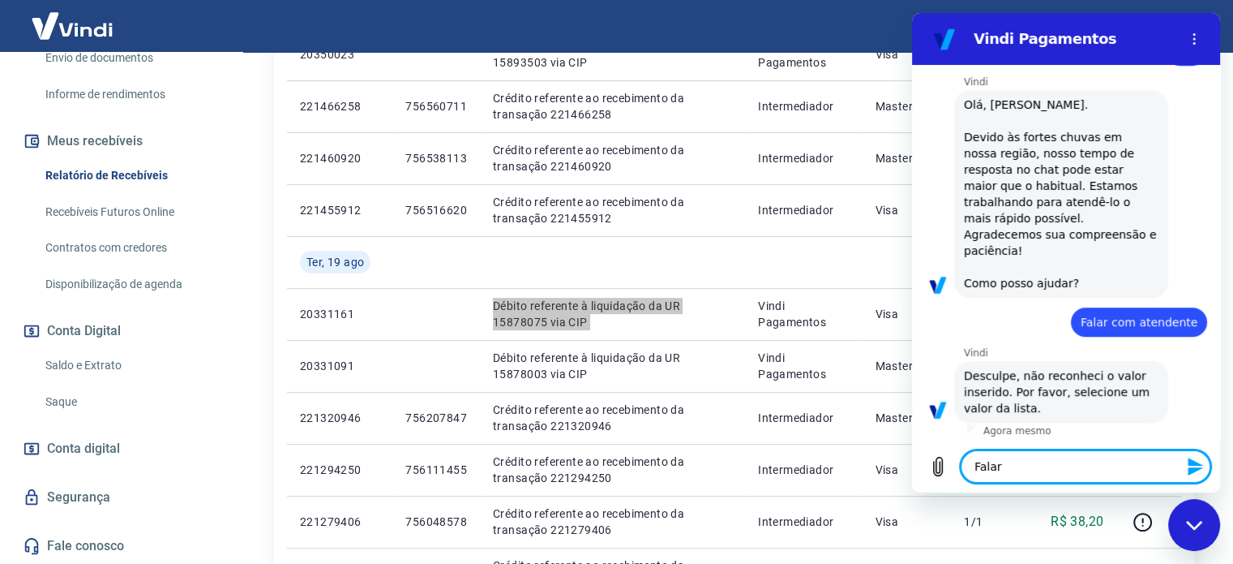
type textarea "x"
type textarea "Falar o"
type textarea "x"
type textarea "Falar"
type textarea "x"
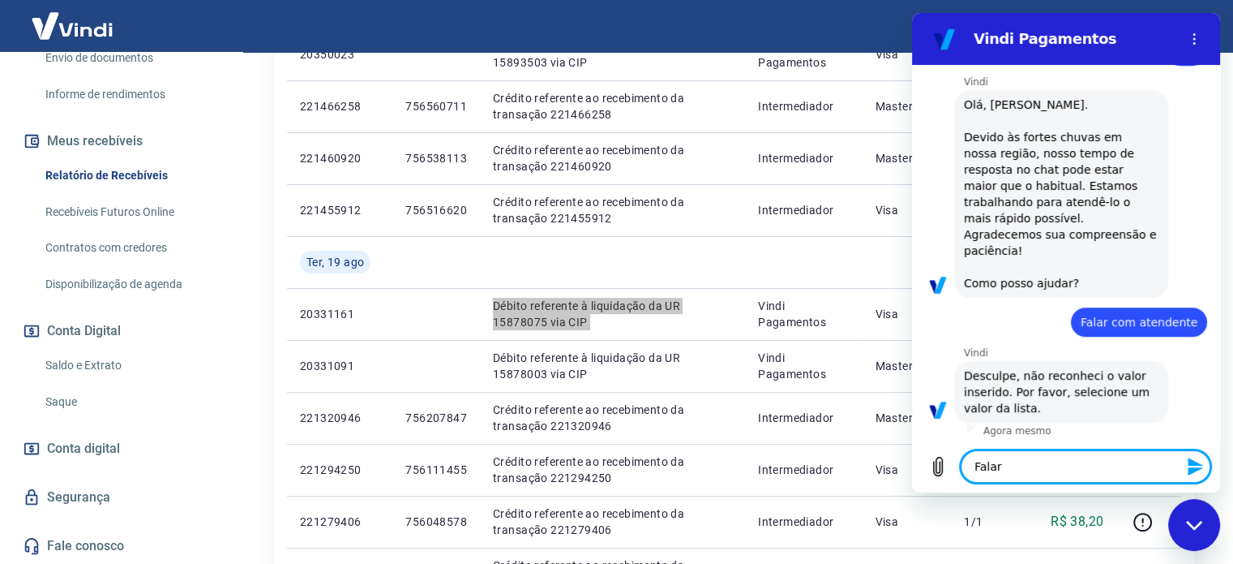
type textarea "Falar c"
type textarea "x"
type textarea "Falar co"
type textarea "x"
type textarea "Falar com"
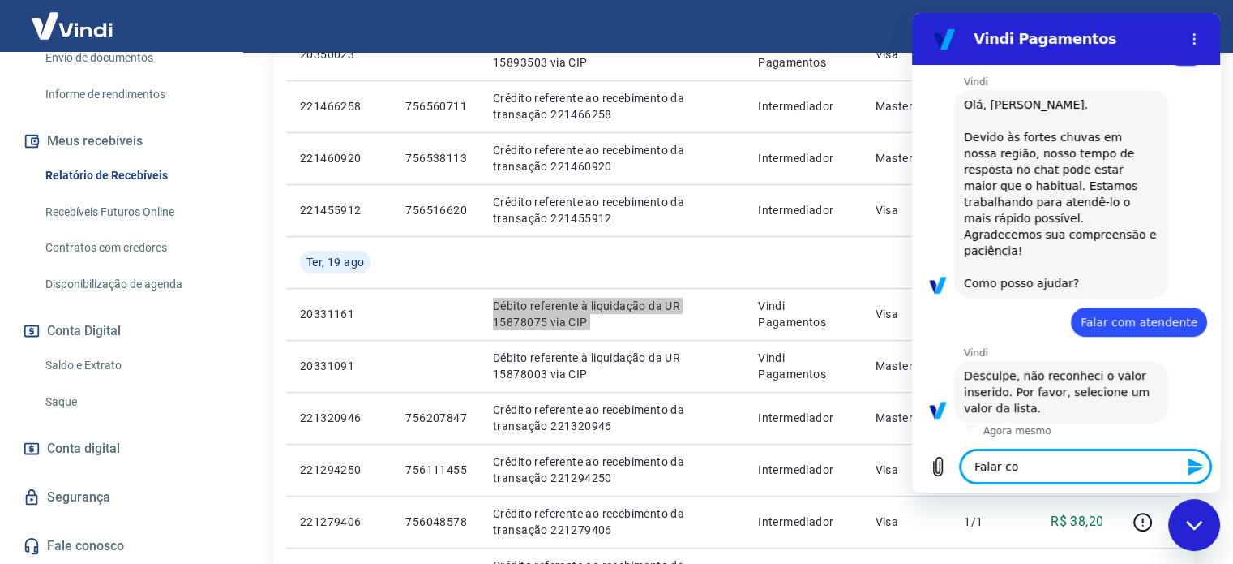
type textarea "x"
type textarea "Falar com"
type textarea "x"
type textarea "Falar com a"
type textarea "x"
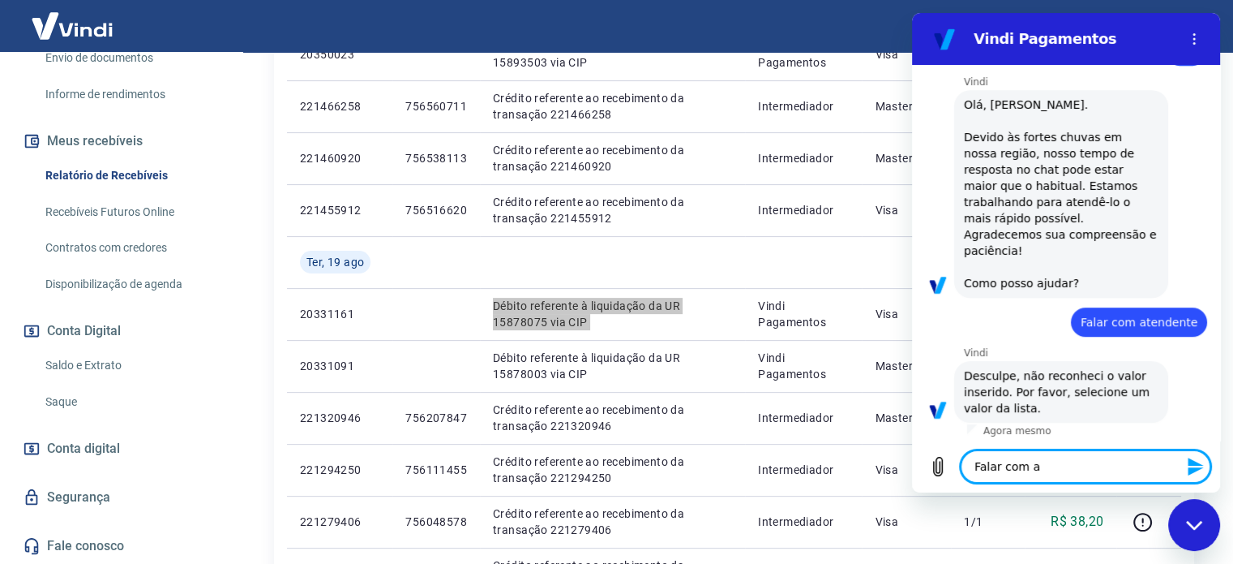
type textarea "Falar com at"
type textarea "x"
type textarea "Falar com ate"
type textarea "x"
type textarea "Falar com [GEOGRAPHIC_DATA]"
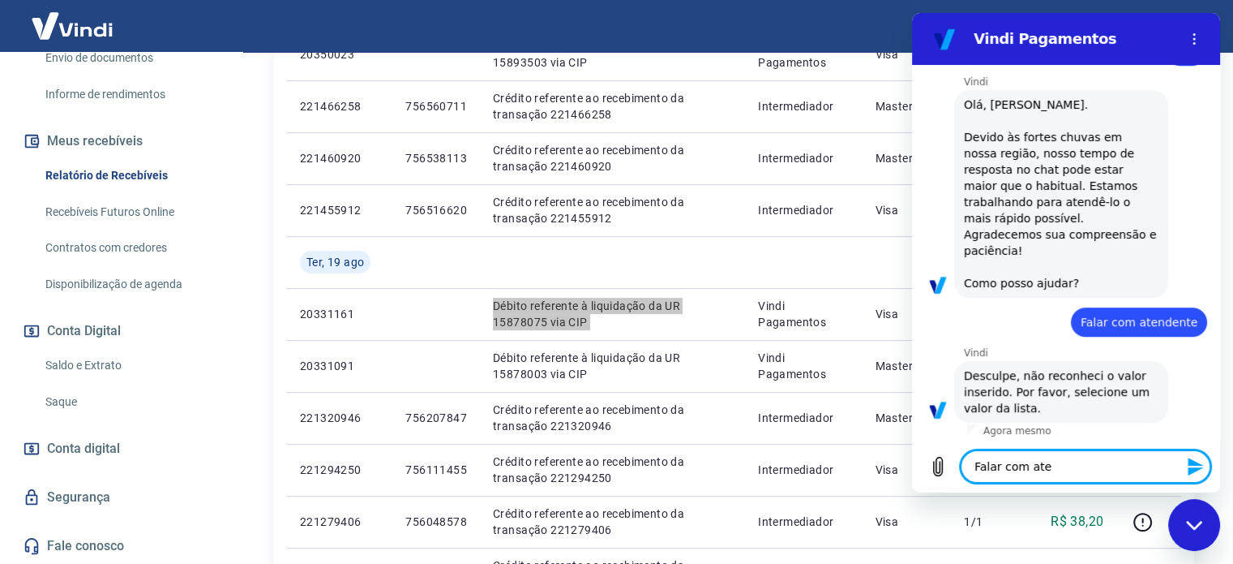
type textarea "x"
type textarea "Falar com atend"
type textarea "x"
type textarea "Falar com atende"
type textarea "x"
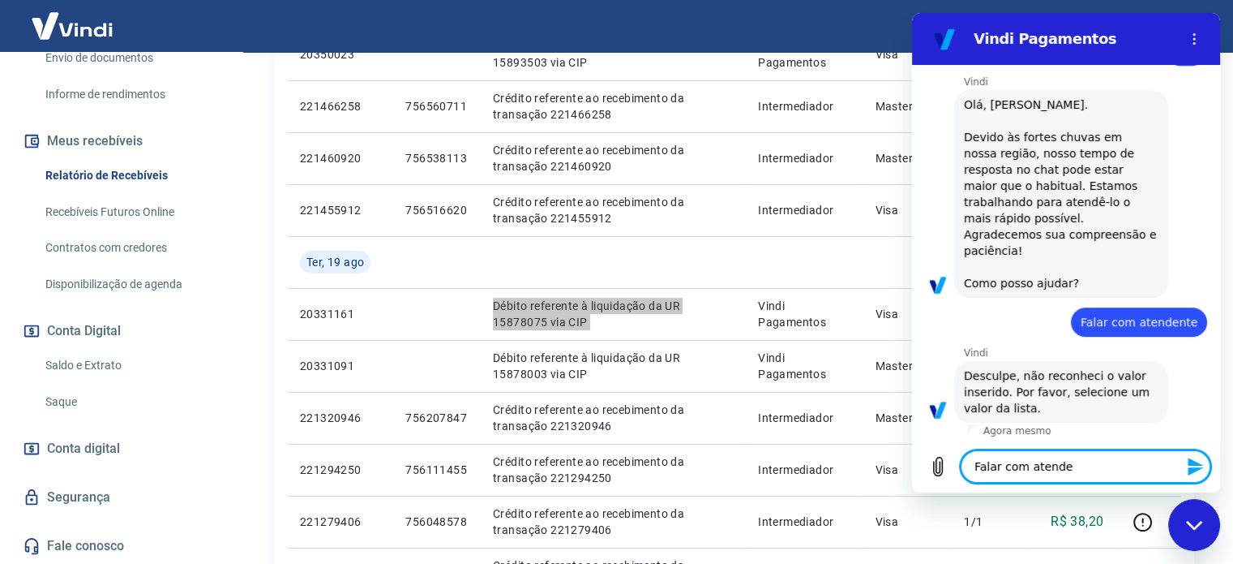
type textarea "Falar com atenden"
type textarea "x"
type textarea "Falar com atendent"
type textarea "x"
type textarea "Falar com atendente"
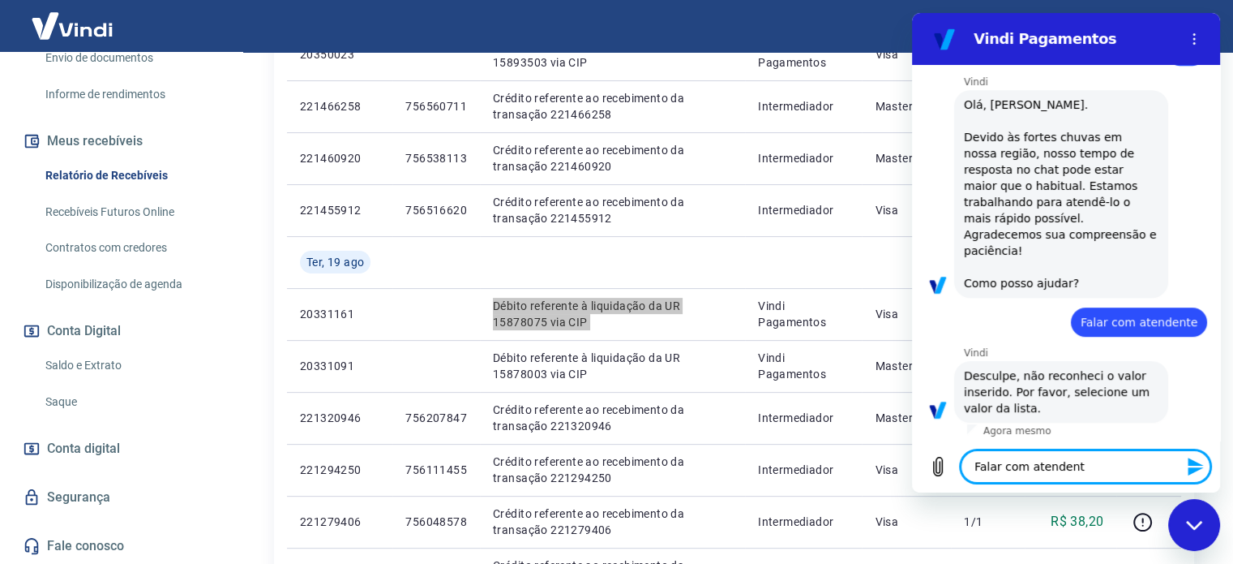
type textarea "x"
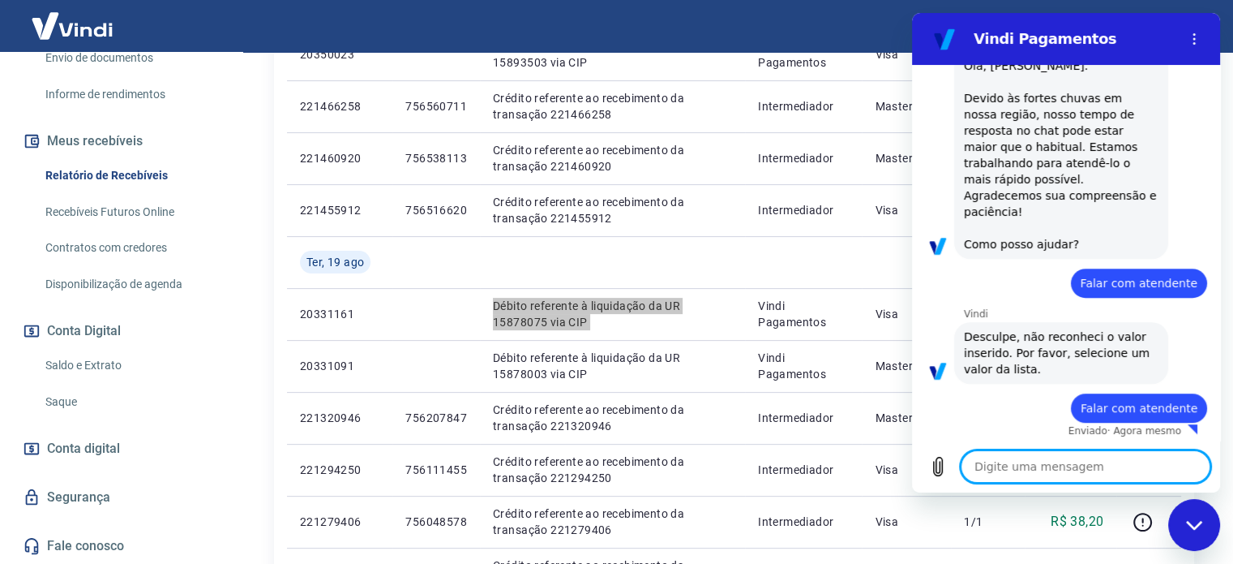
type textarea "x"
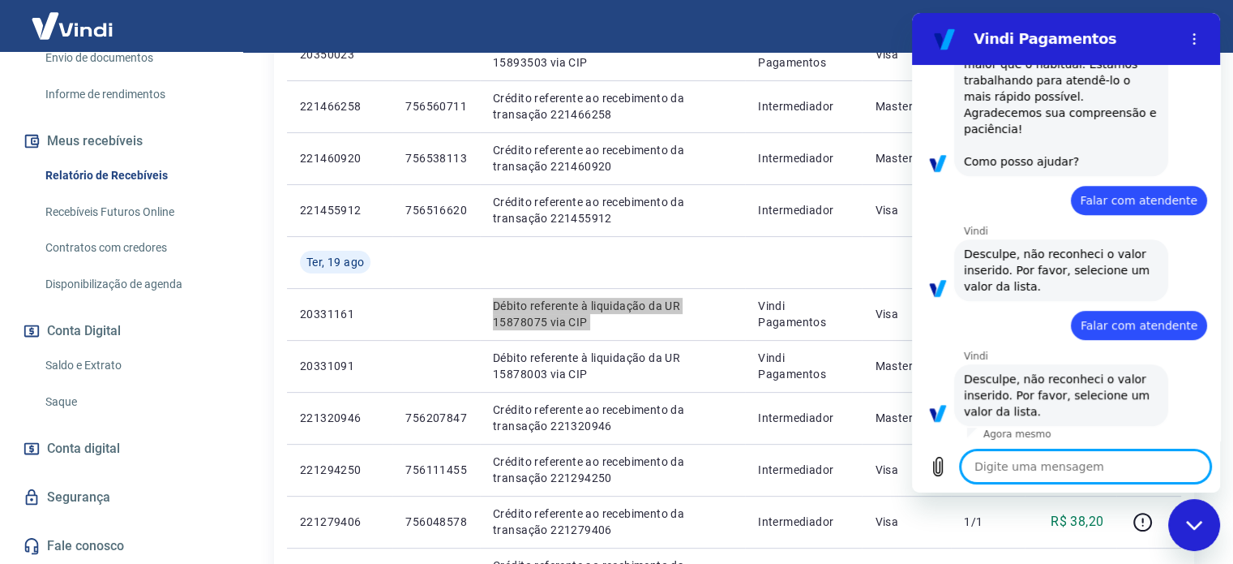
scroll to position [899, 0]
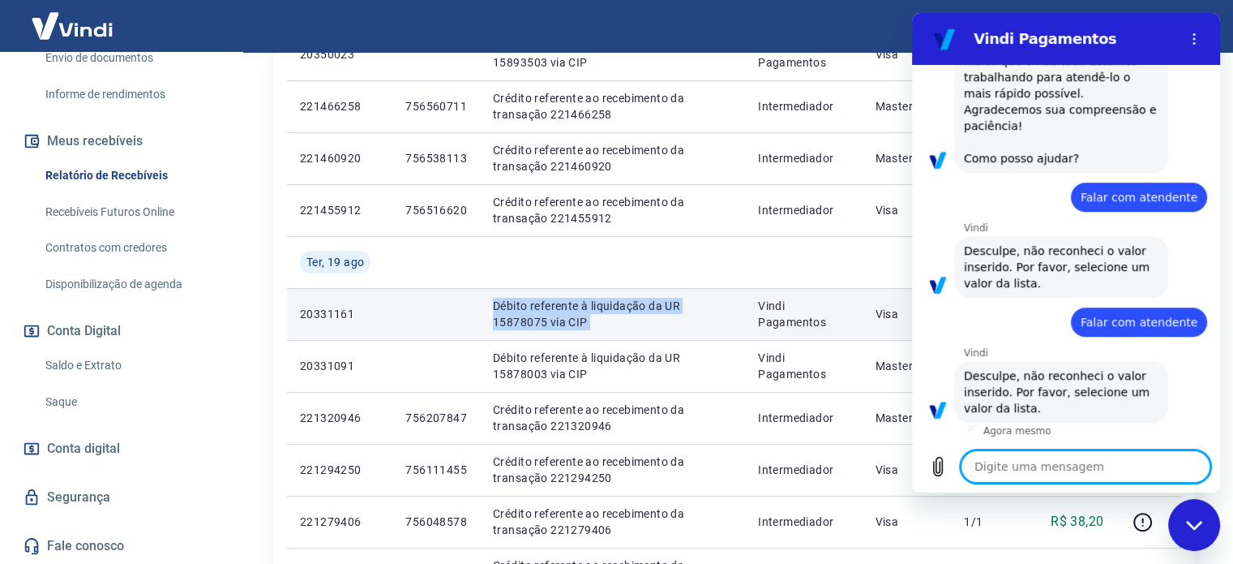
click at [684, 327] on p "Débito referente à liquidação da UR 15878075 via CIP" at bounding box center [612, 314] width 239 height 32
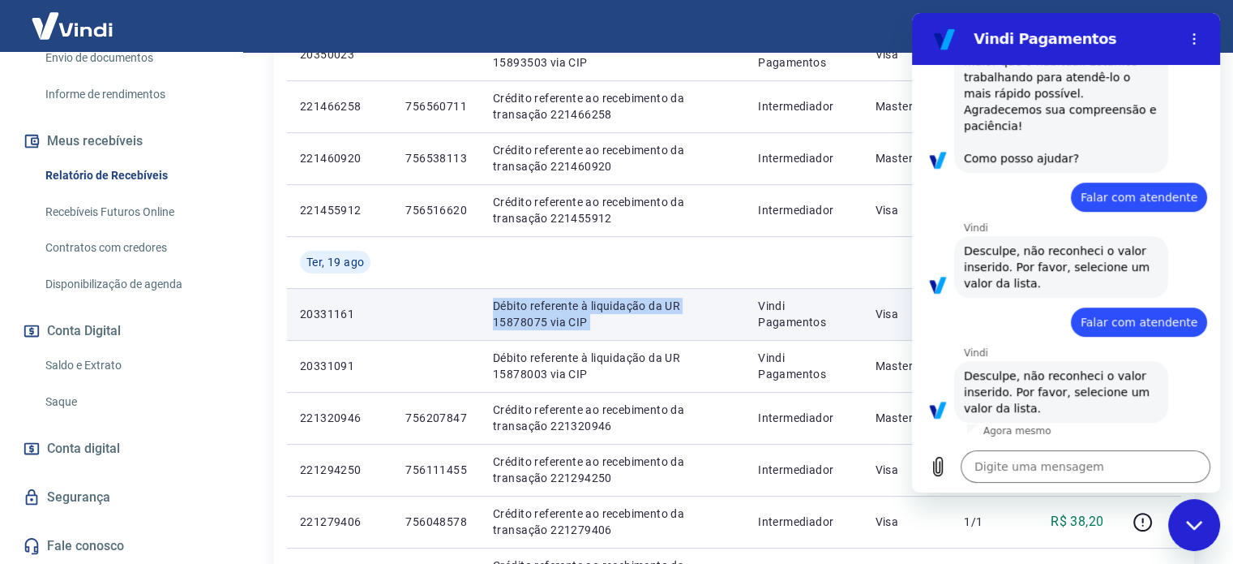
click at [684, 327] on p "Débito referente à liquidação da UR 15878075 via CIP" at bounding box center [612, 314] width 239 height 32
click at [771, 323] on p "Vindi Pagamentos" at bounding box center [803, 314] width 91 height 32
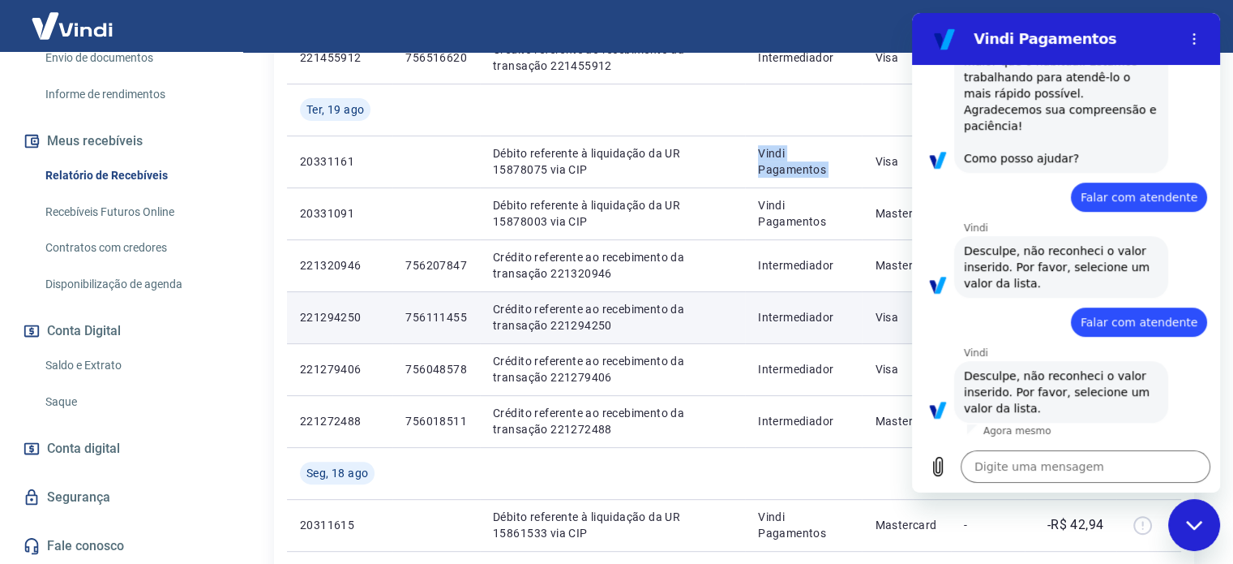
scroll to position [649, 0]
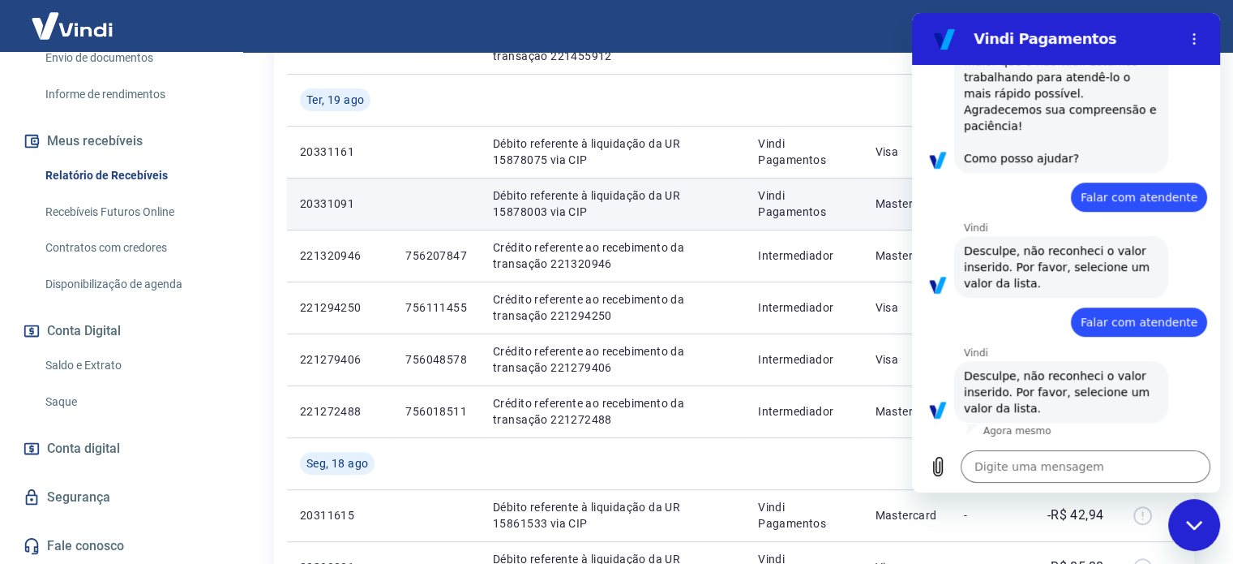
click at [461, 178] on td at bounding box center [436, 204] width 88 height 52
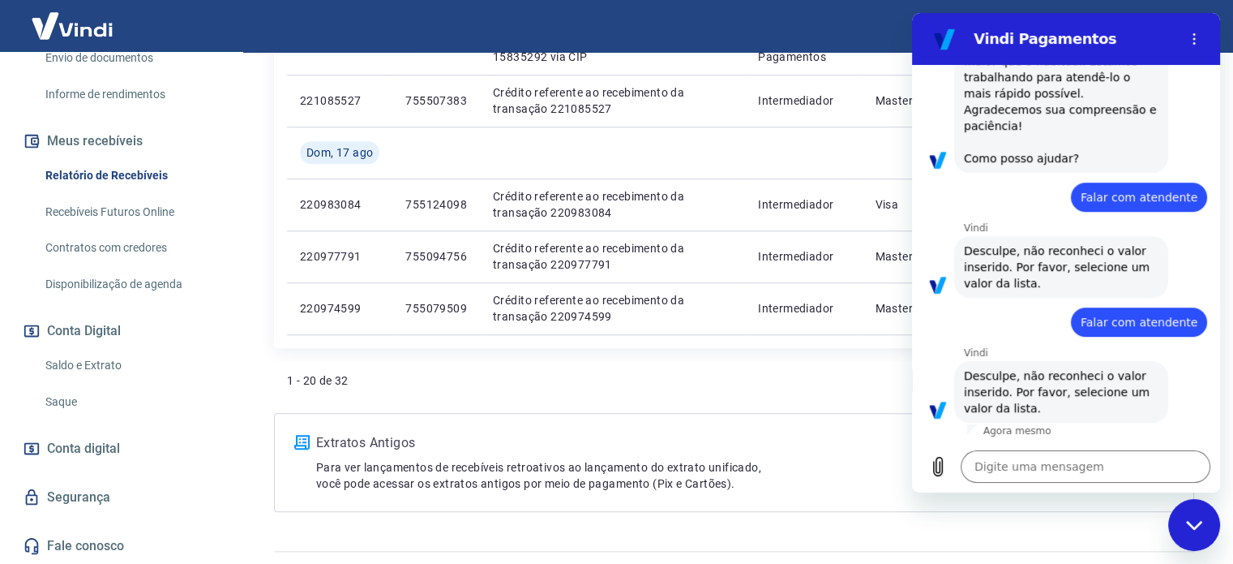
scroll to position [1358, 0]
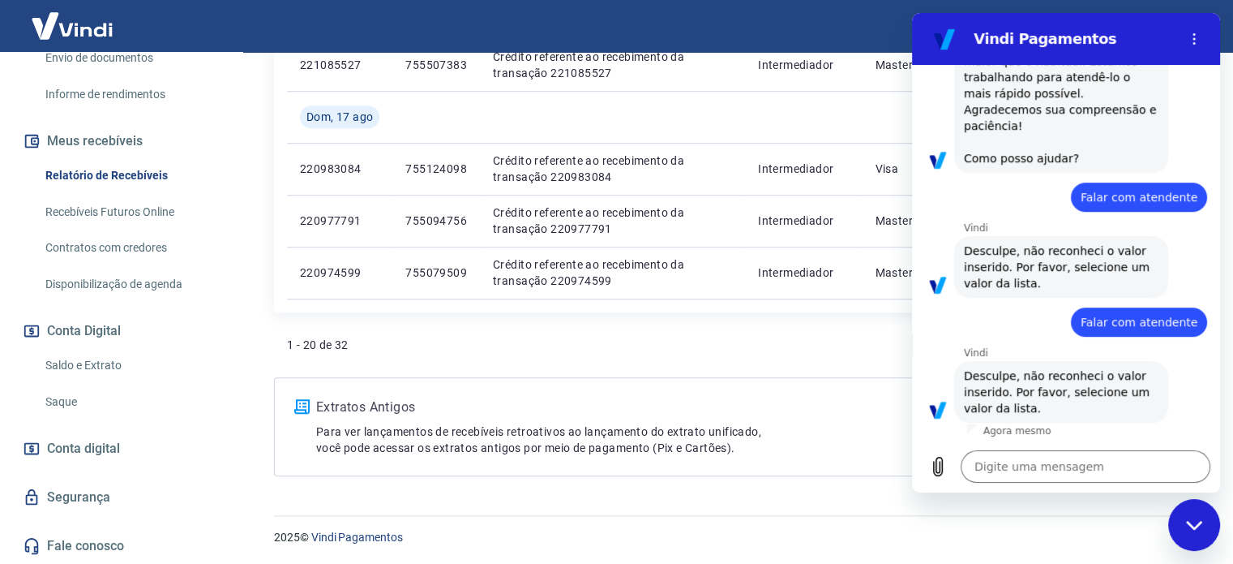
click at [792, 366] on div "1 - 20 de 32 1 2" at bounding box center [734, 351] width 920 height 52
click at [1123, 476] on textarea at bounding box center [1086, 466] width 250 height 32
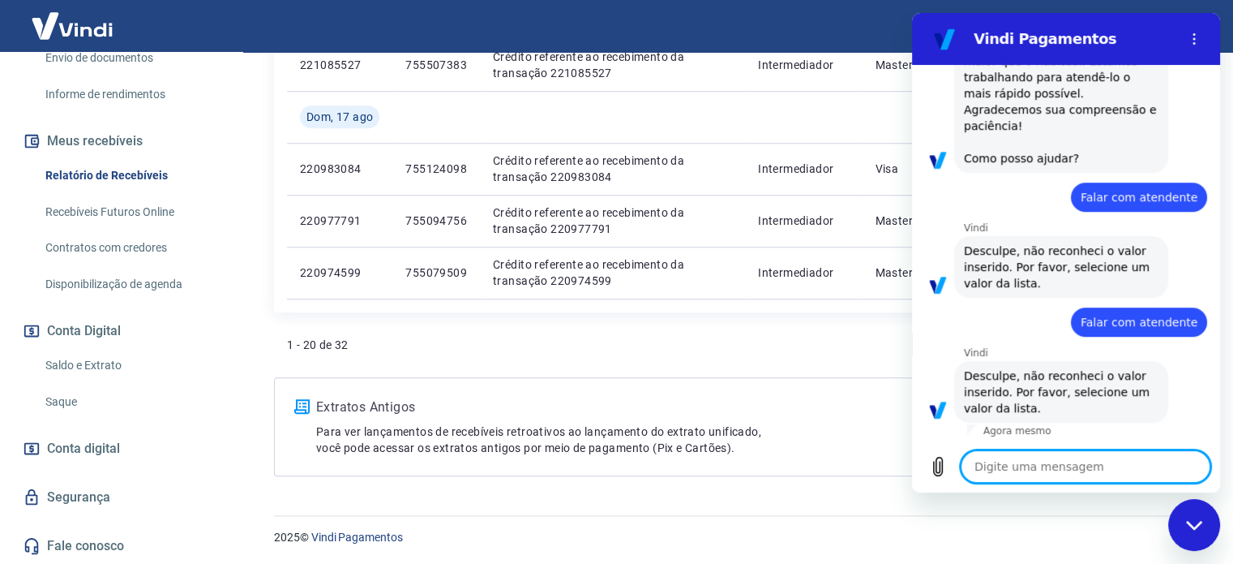
type textarea "A"
type textarea "x"
type textarea "At"
type textarea "x"
type textarea "Ate"
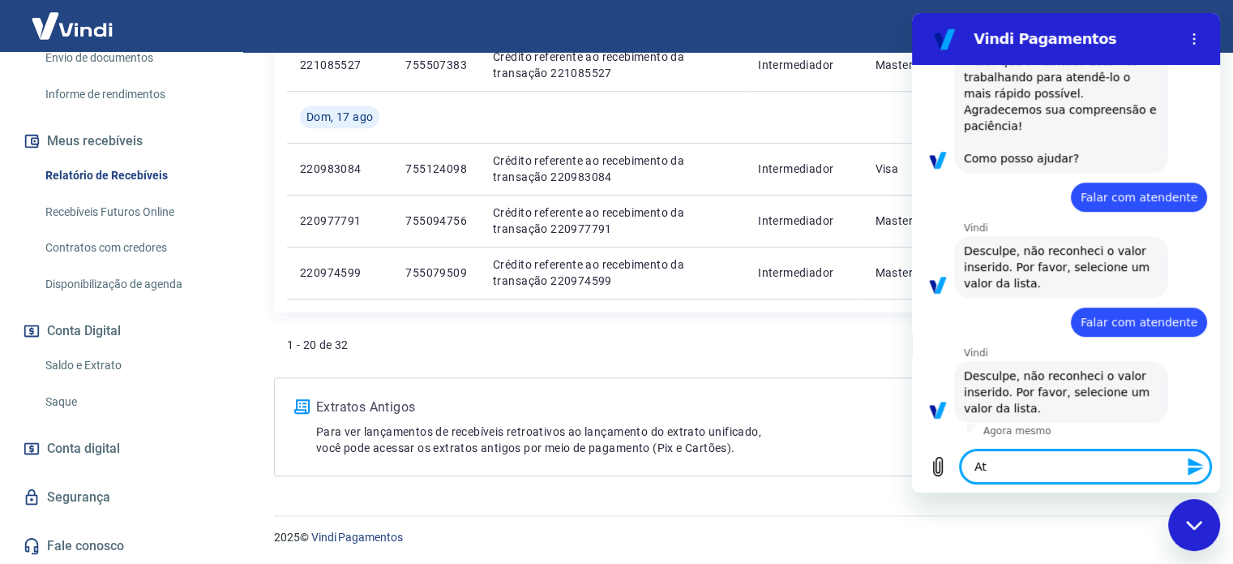
type textarea "x"
type textarea "Aten"
type textarea "x"
type textarea "Atend"
type textarea "x"
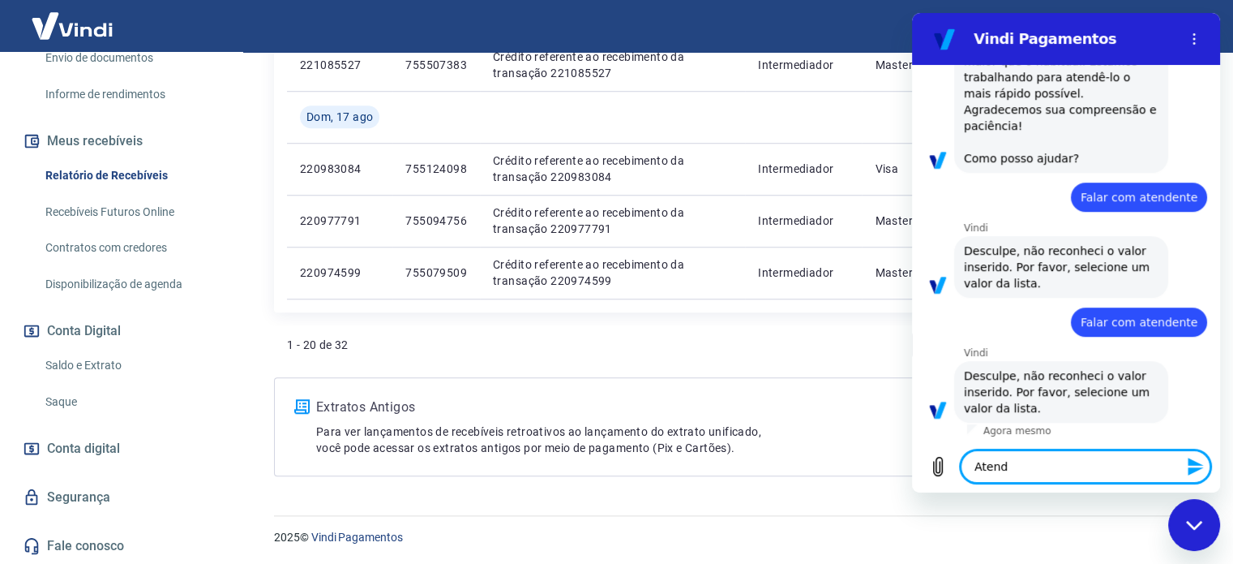
type textarea "Atende"
type textarea "x"
type textarea "Atendet"
type textarea "x"
type textarea "Atendete"
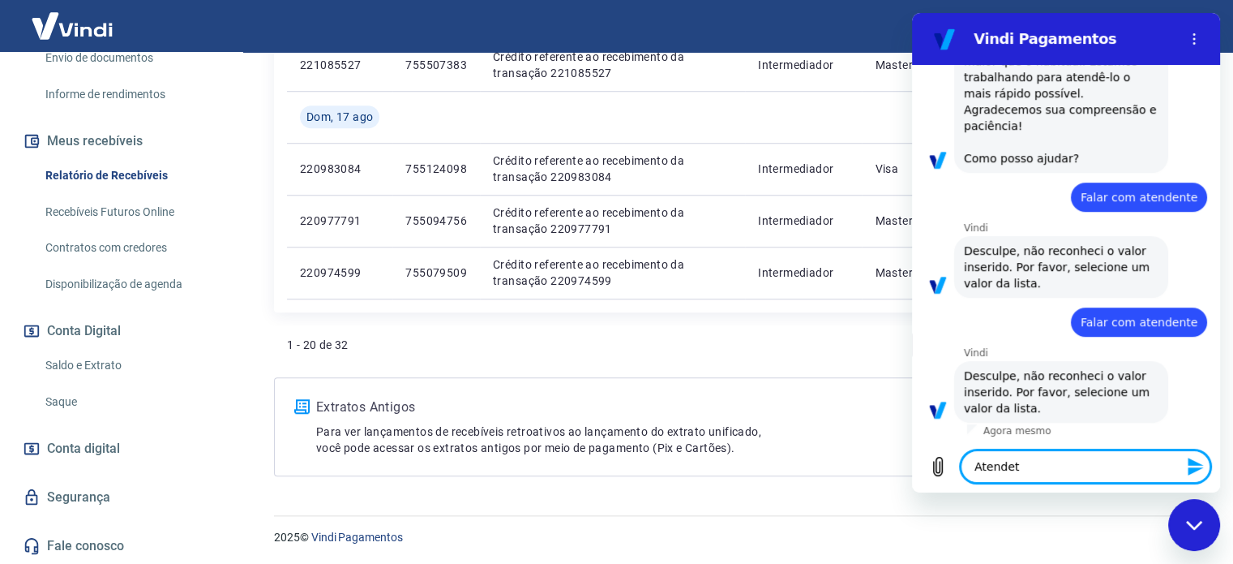
type textarea "x"
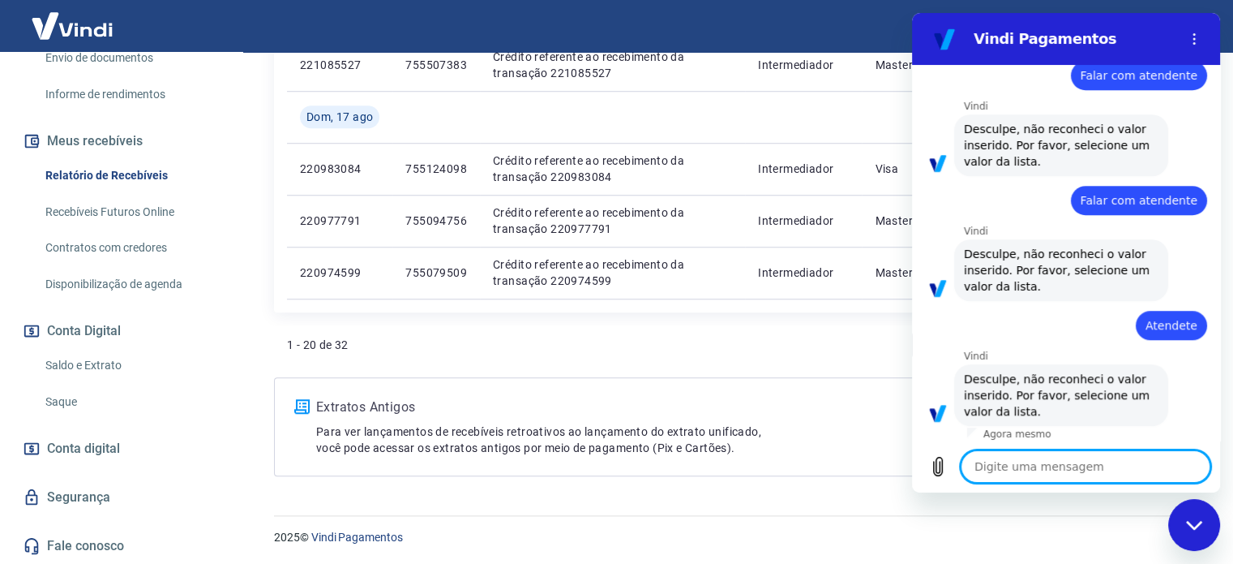
scroll to position [1024, 0]
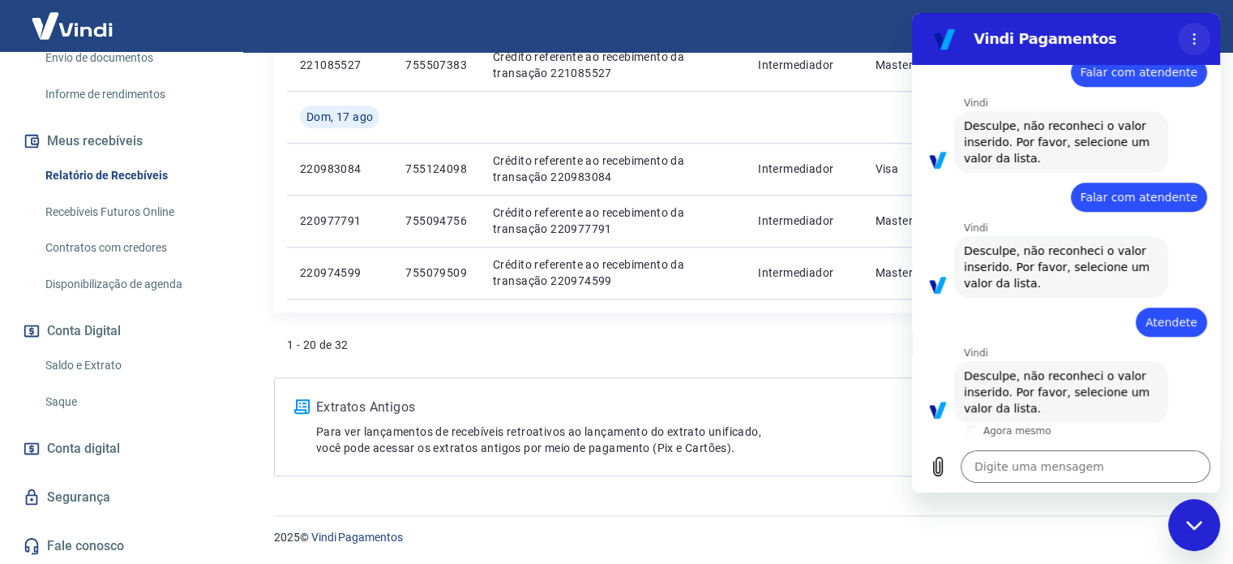
click at [1198, 39] on icon "Menu de opções" at bounding box center [1194, 38] width 13 height 13
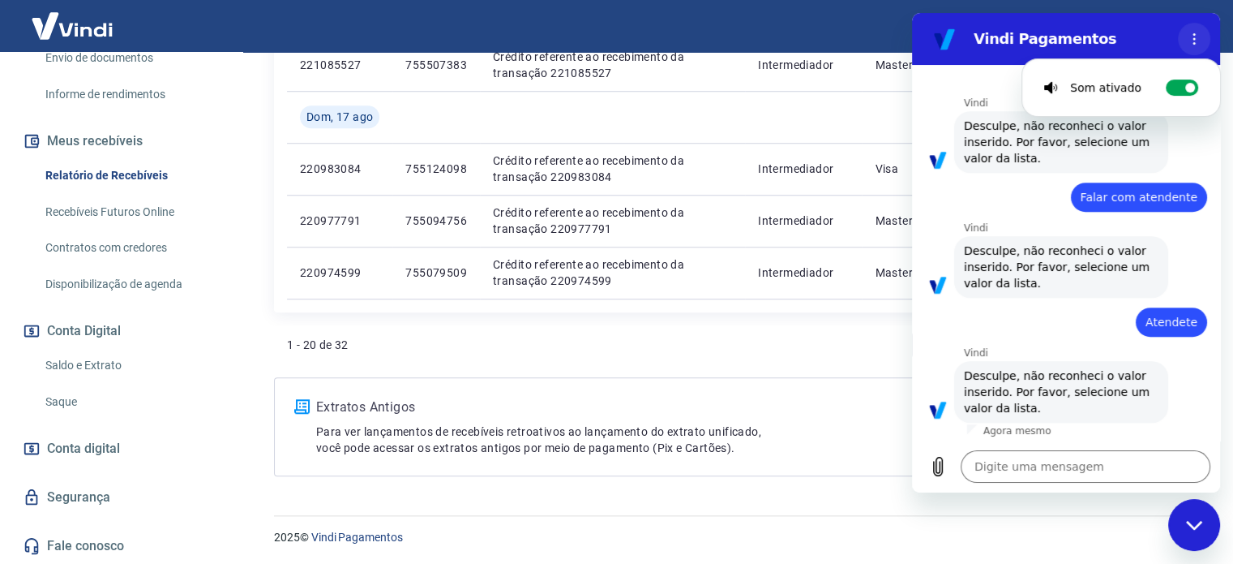
click at [1196, 40] on icon "Menu de opções" at bounding box center [1194, 38] width 13 height 13
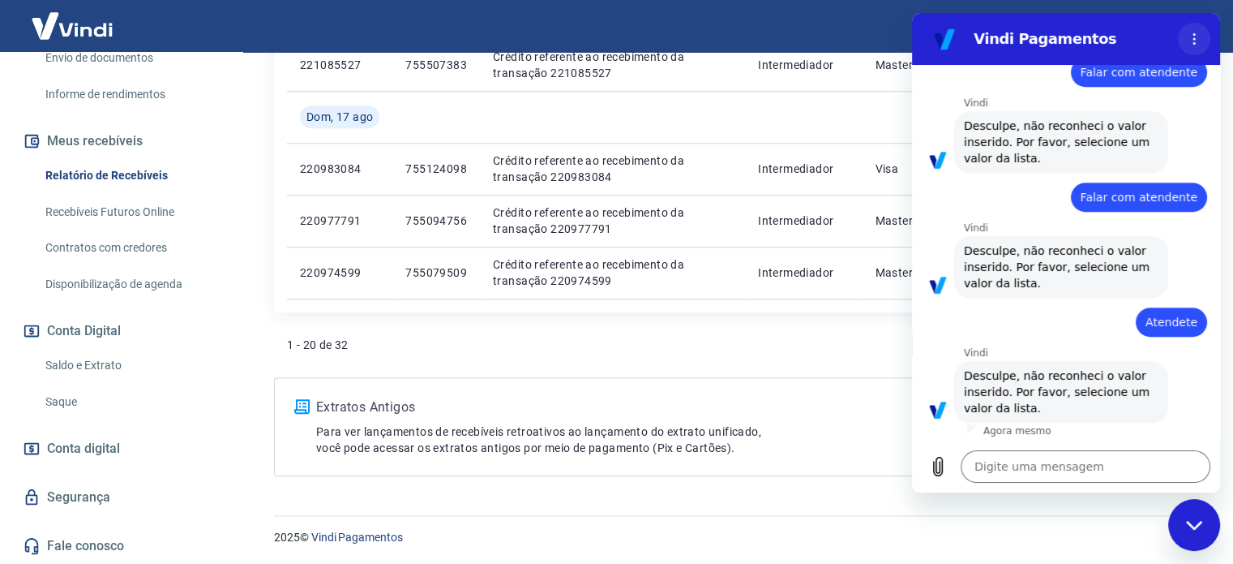
click at [1197, 40] on icon "Menu de opções" at bounding box center [1194, 38] width 13 height 13
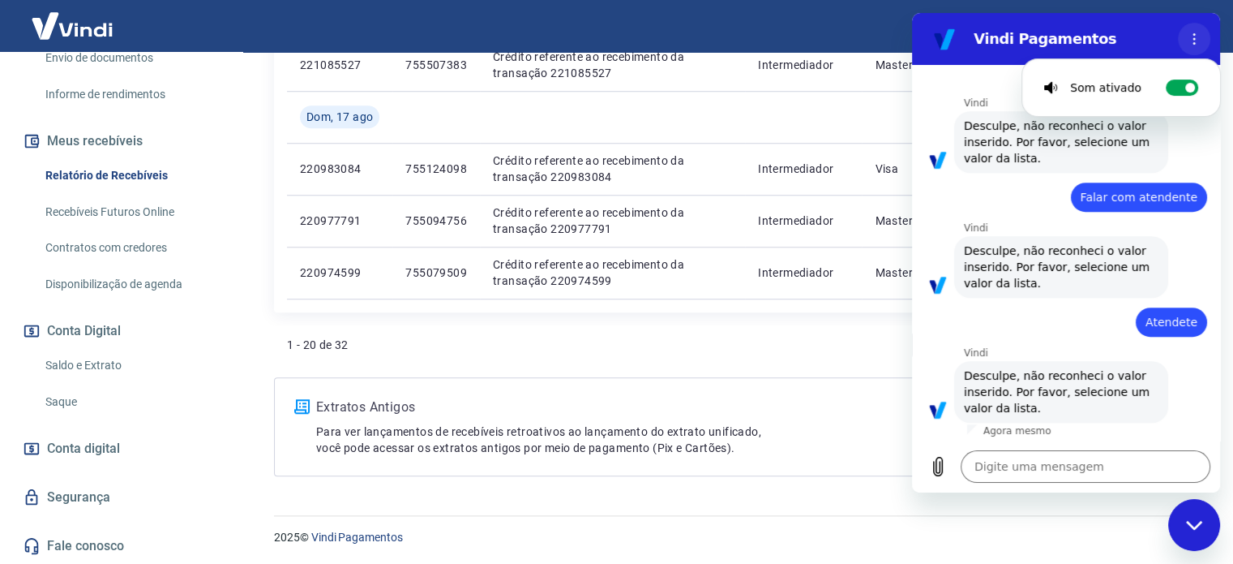
click at [1197, 40] on icon "Menu de opções" at bounding box center [1194, 38] width 13 height 13
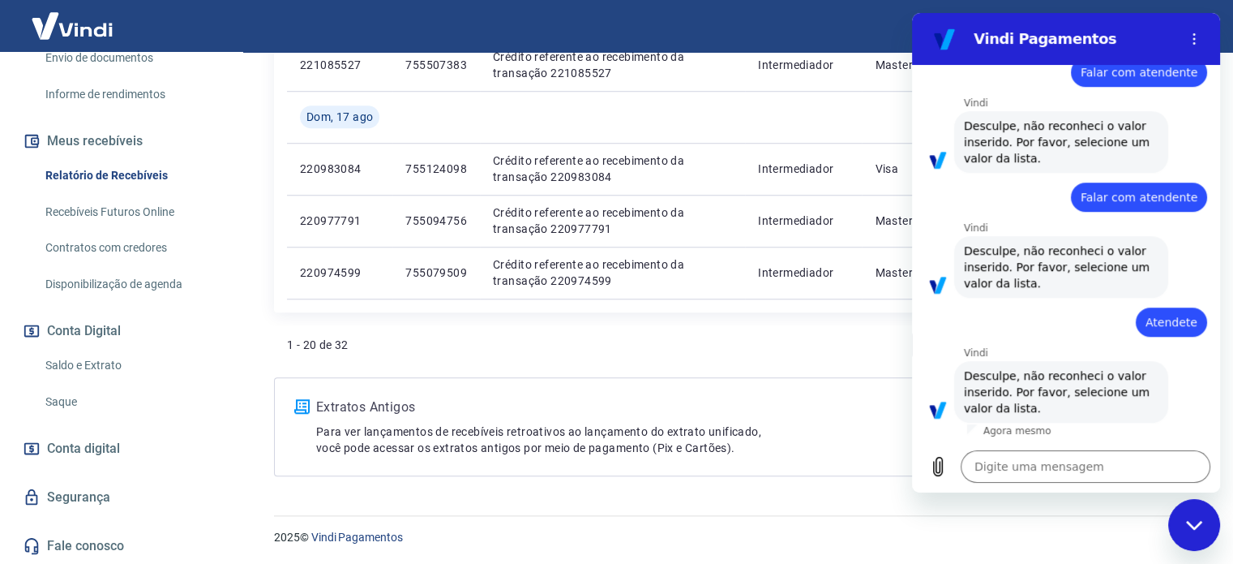
click at [1195, 522] on icon "Fechar janela de mensagens" at bounding box center [1194, 525] width 17 height 11
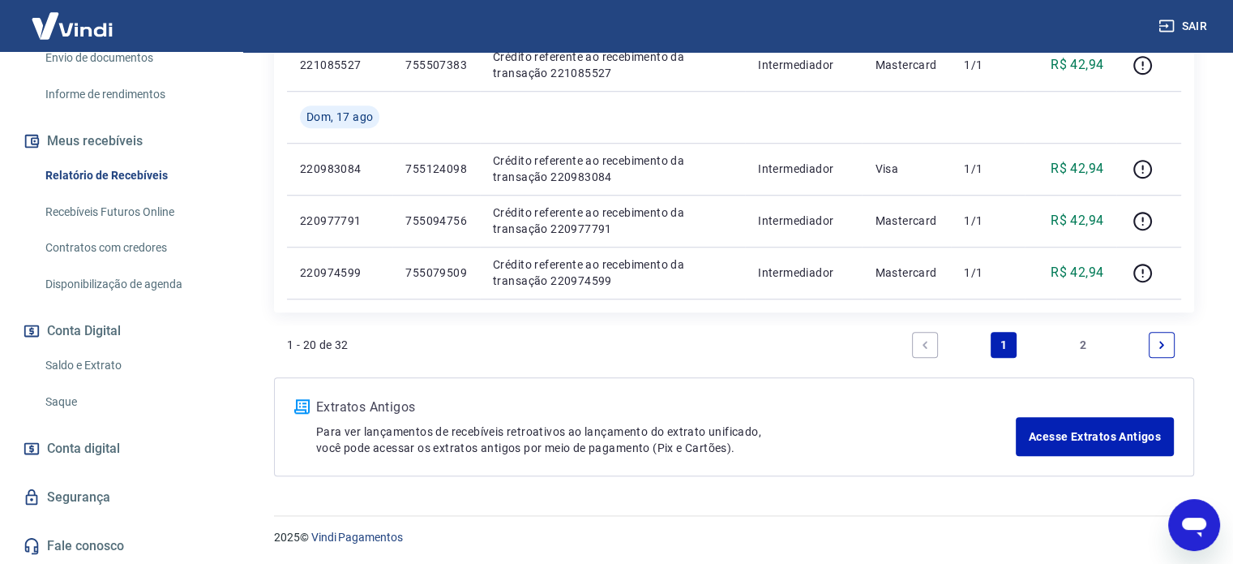
click at [1085, 348] on link "2" at bounding box center [1083, 345] width 26 height 26
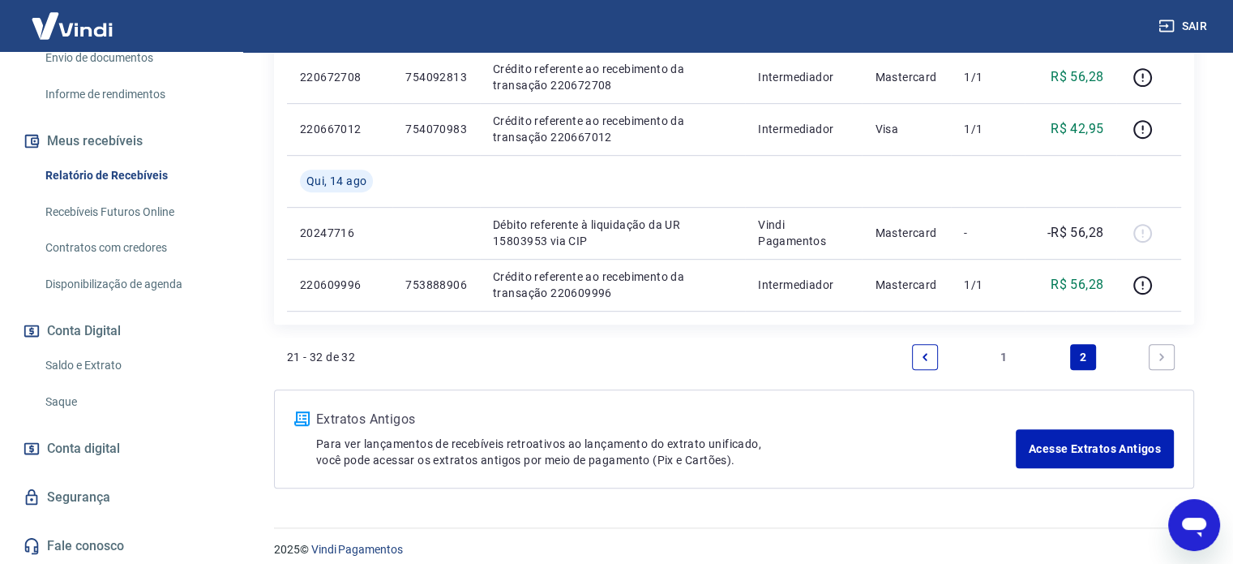
scroll to position [943, 0]
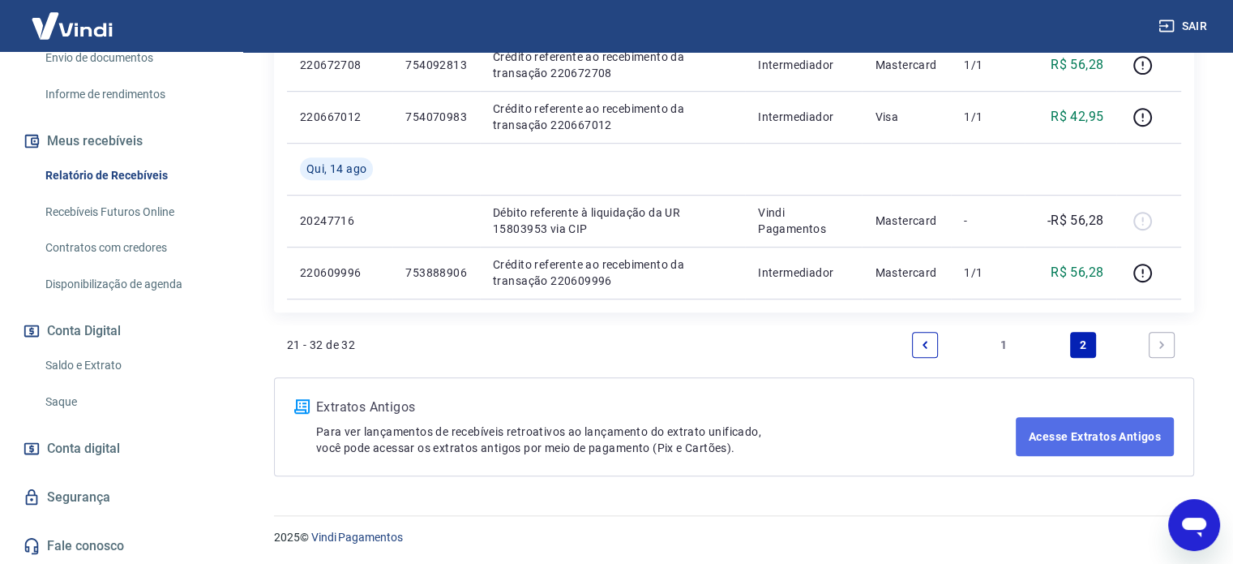
click at [1060, 434] on link "Acesse Extratos Antigos" at bounding box center [1095, 436] width 158 height 39
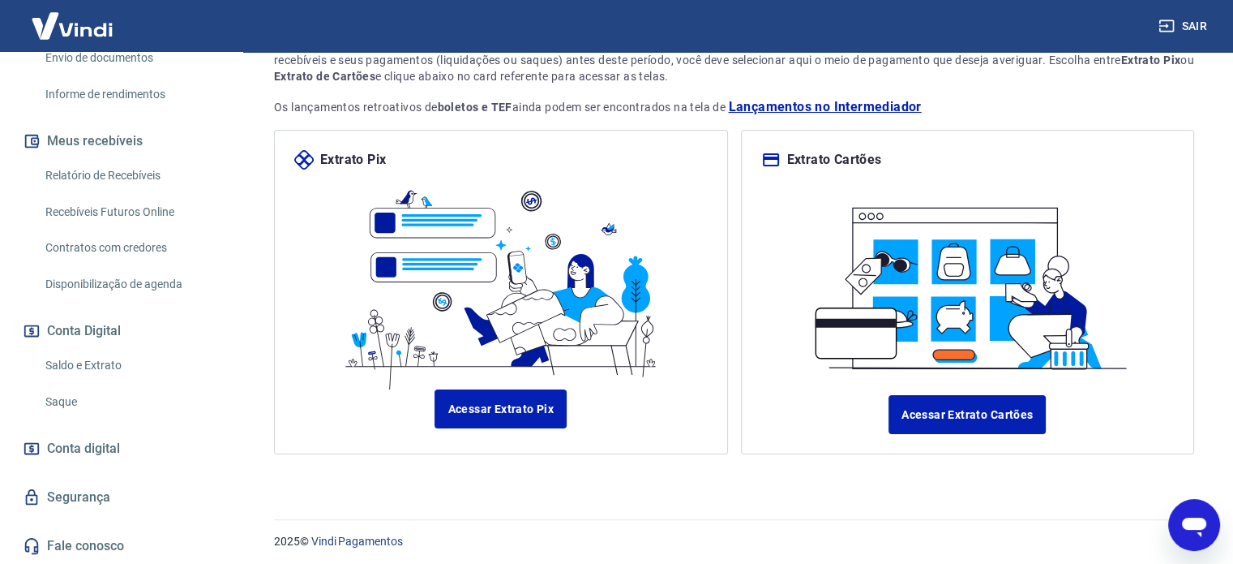
scroll to position [139, 0]
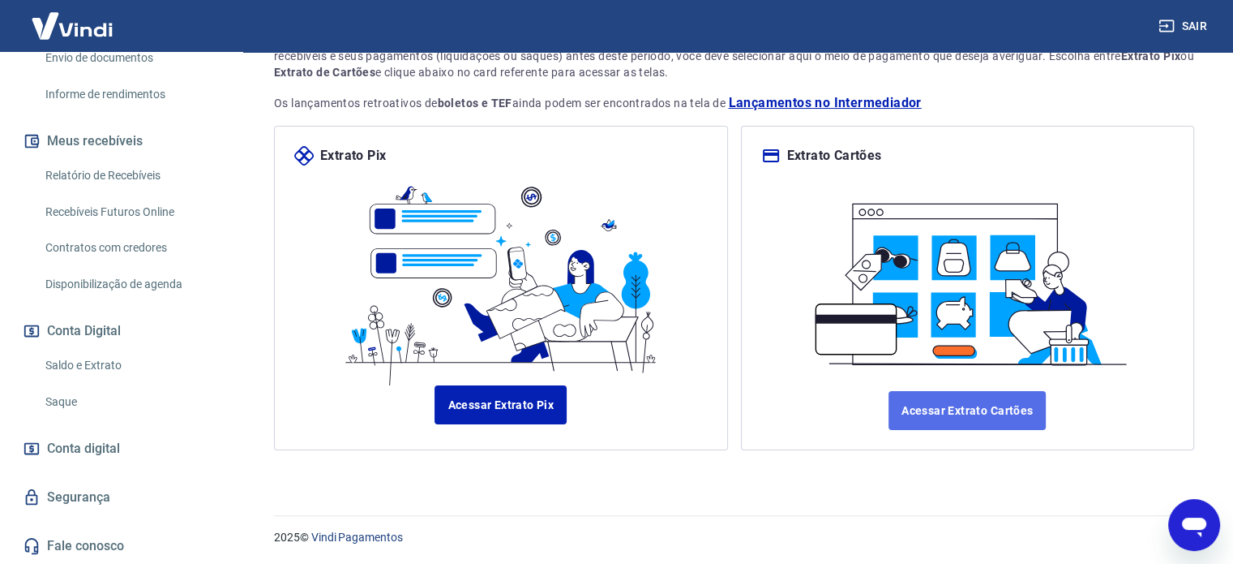
click at [970, 418] on link "Acessar Extrato Cartões" at bounding box center [967, 410] width 157 height 39
type textarea "x"
click at [98, 550] on link "Fale conosco" at bounding box center [121, 546] width 204 height 36
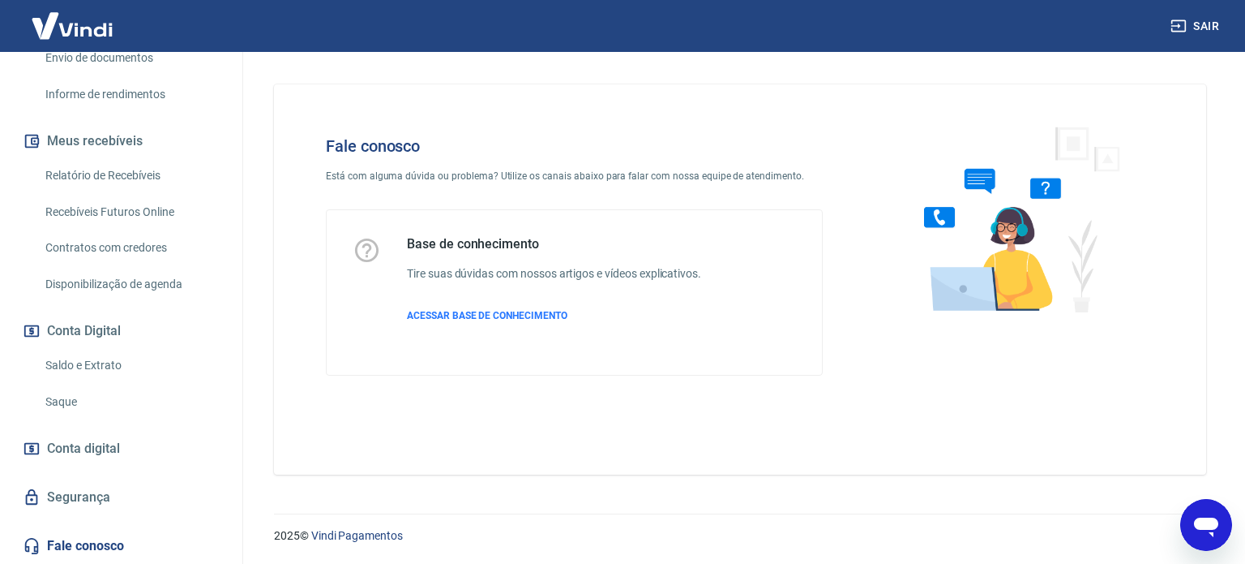
click at [418, 419] on div "Fale conosco Está com alguma dúvida ou problema? Utilize os canais abaixo para …" at bounding box center [740, 279] width 932 height 390
click at [98, 541] on link "Fale conosco" at bounding box center [121, 546] width 204 height 36
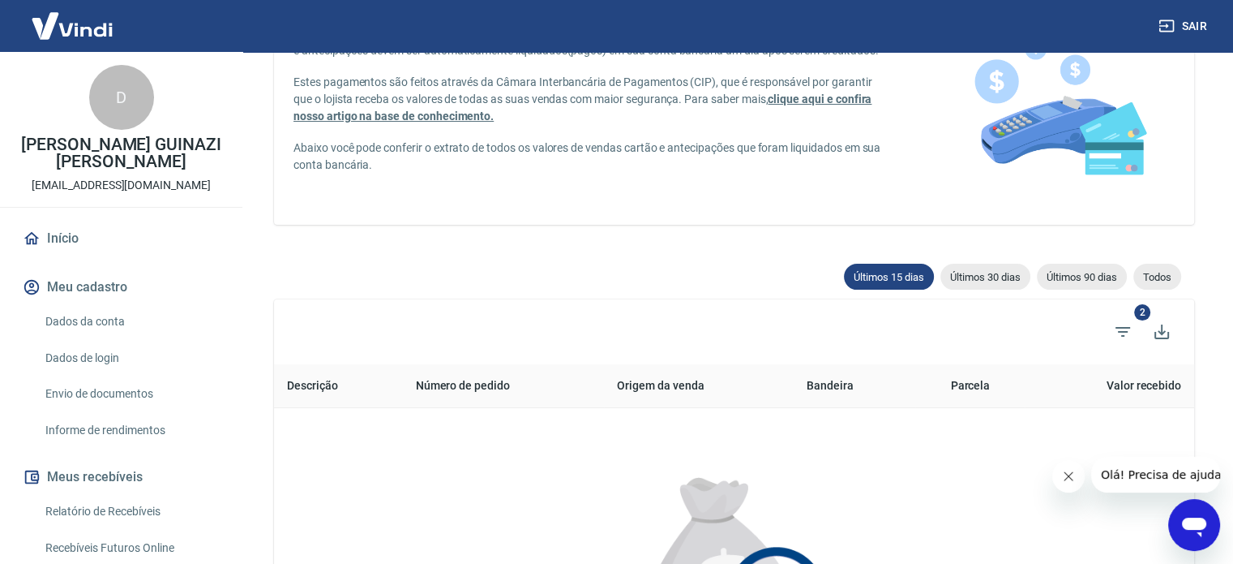
scroll to position [104, 0]
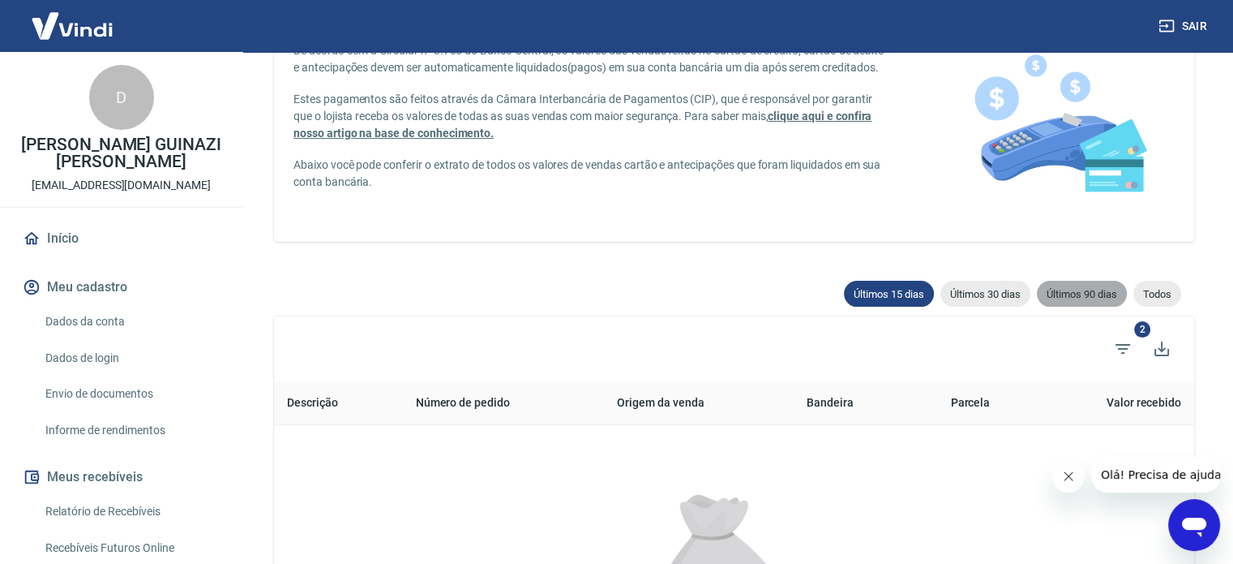
click at [1062, 293] on span "Últimos 90 dias" at bounding box center [1082, 294] width 90 height 12
type input "24/06/2025"
